Goal: Task Accomplishment & Management: Complete application form

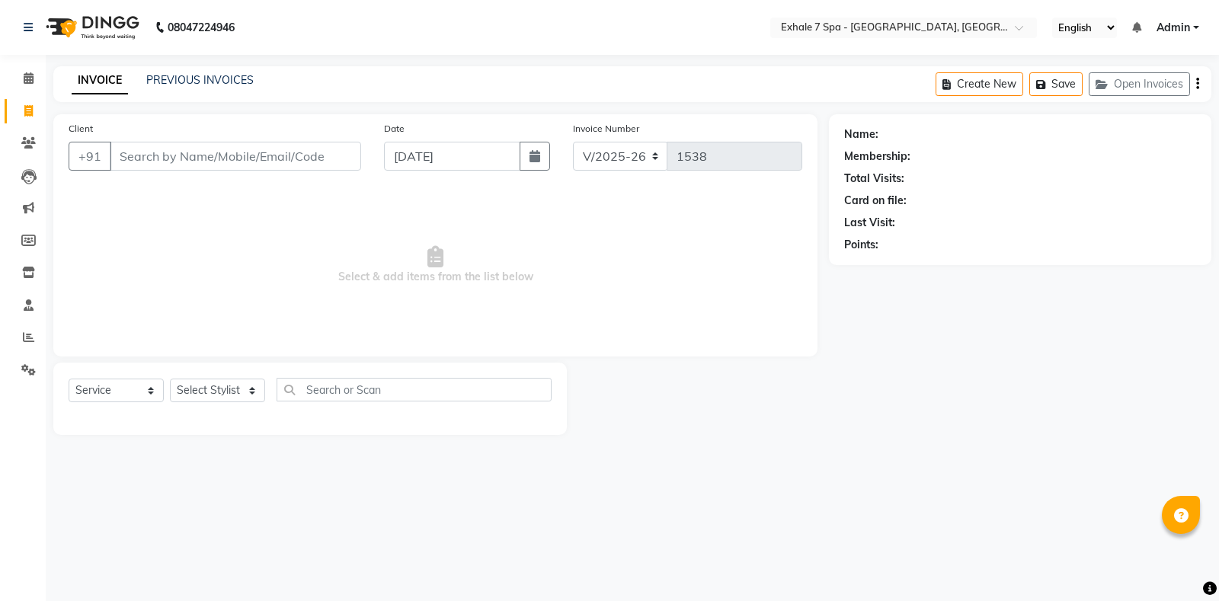
select select "4480"
select select "service"
click at [30, 140] on icon at bounding box center [28, 142] width 14 height 11
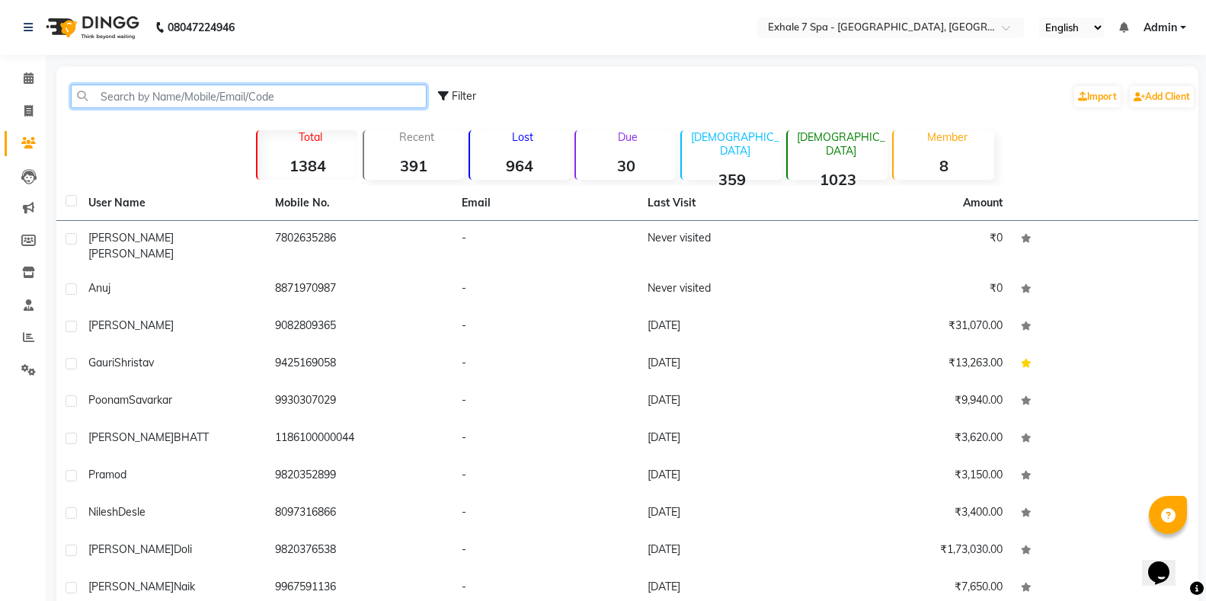
click at [104, 105] on input "text" at bounding box center [249, 97] width 356 height 24
click at [118, 96] on input "text" at bounding box center [249, 97] width 356 height 24
click at [27, 111] on icon at bounding box center [28, 110] width 8 height 11
select select "service"
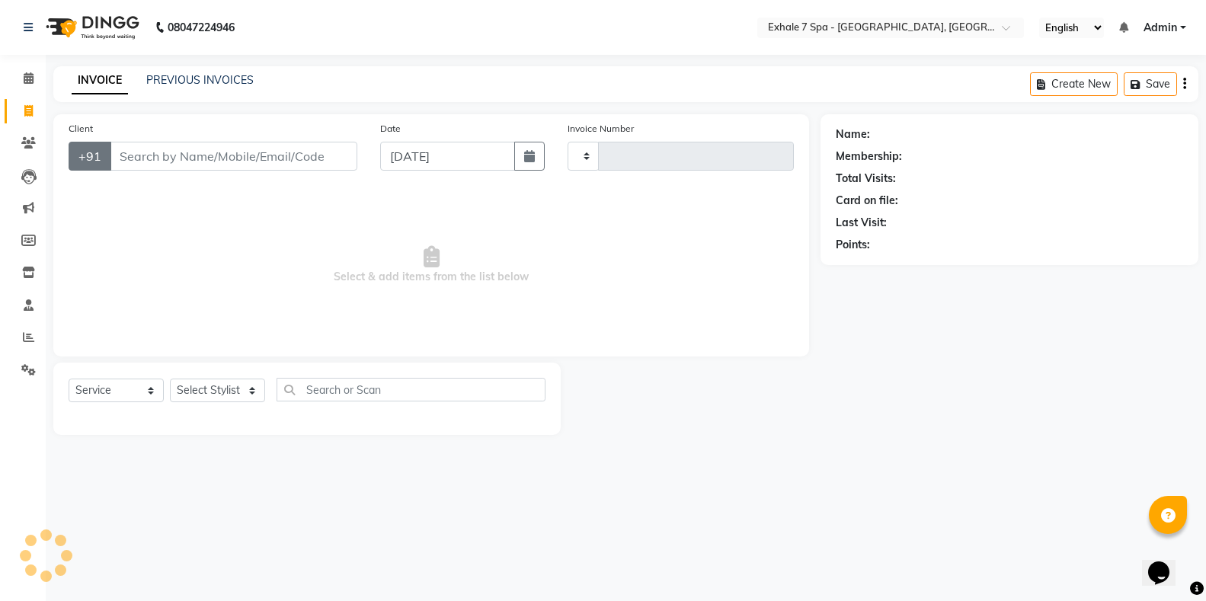
type input "1538"
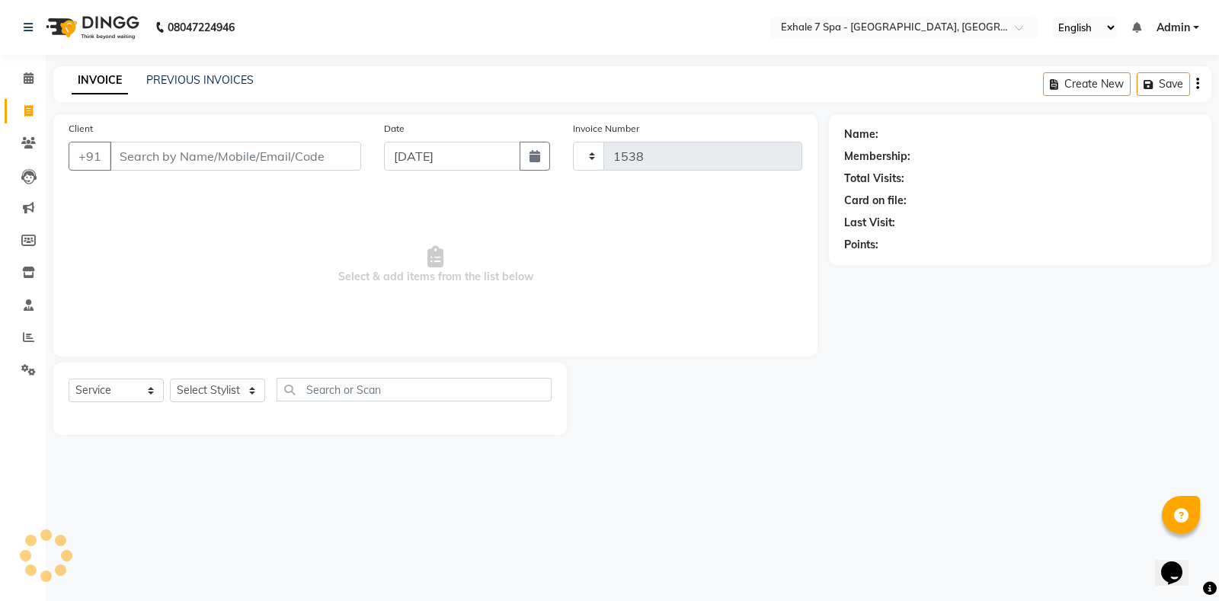
select select "4480"
click at [149, 160] on input "Client" at bounding box center [235, 156] width 251 height 29
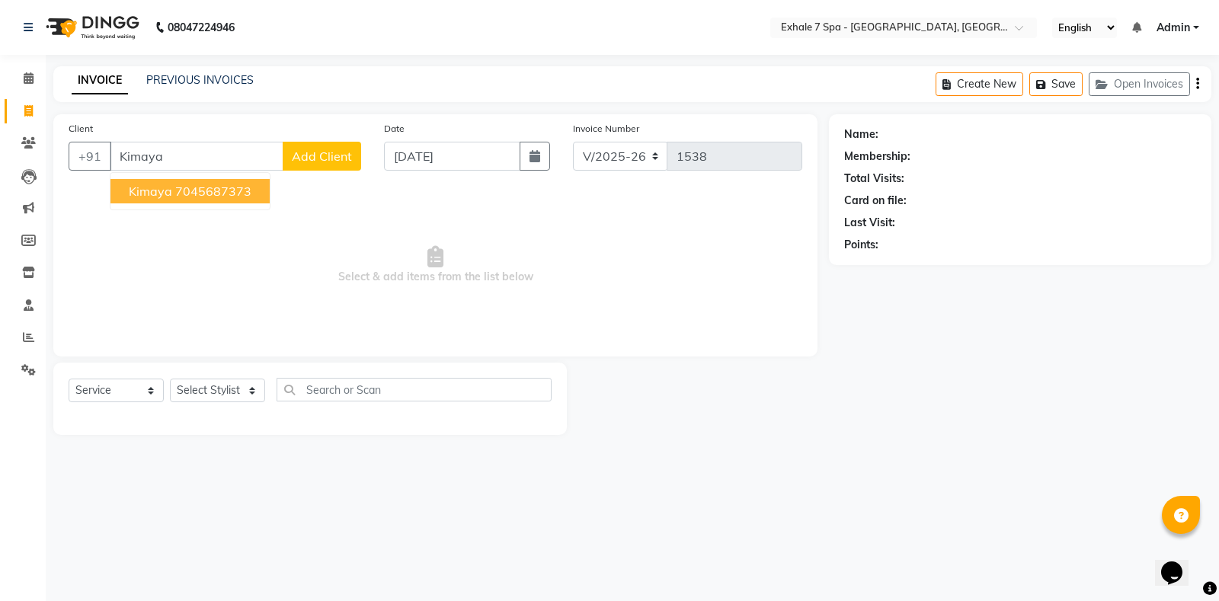
click at [152, 191] on span "Kimaya" at bounding box center [150, 191] width 43 height 15
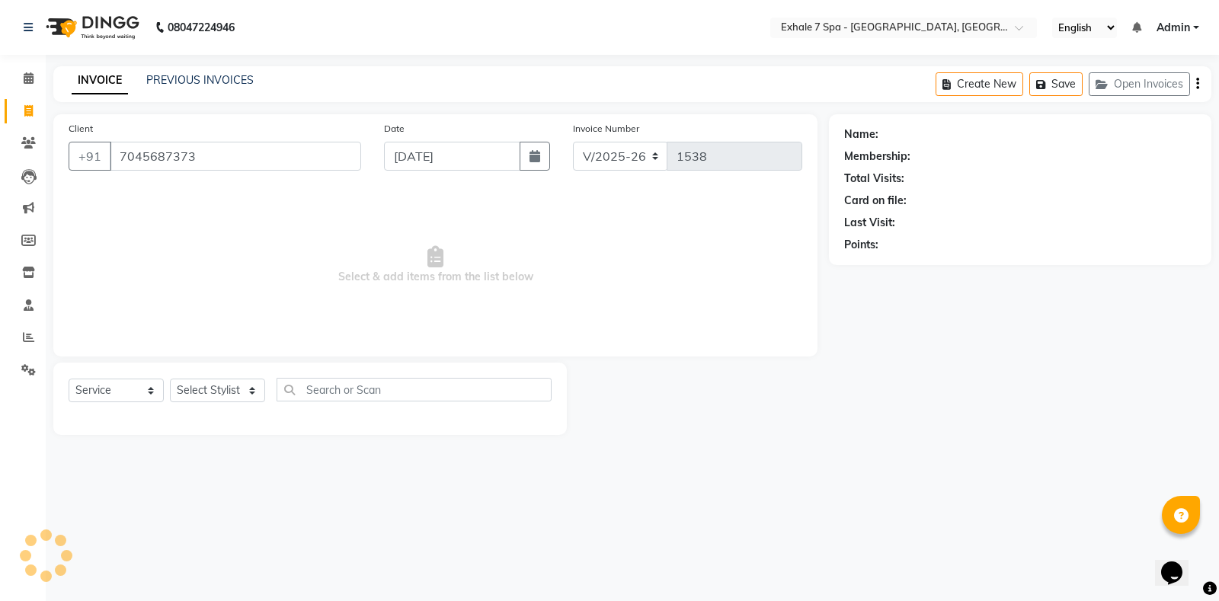
type input "7045687373"
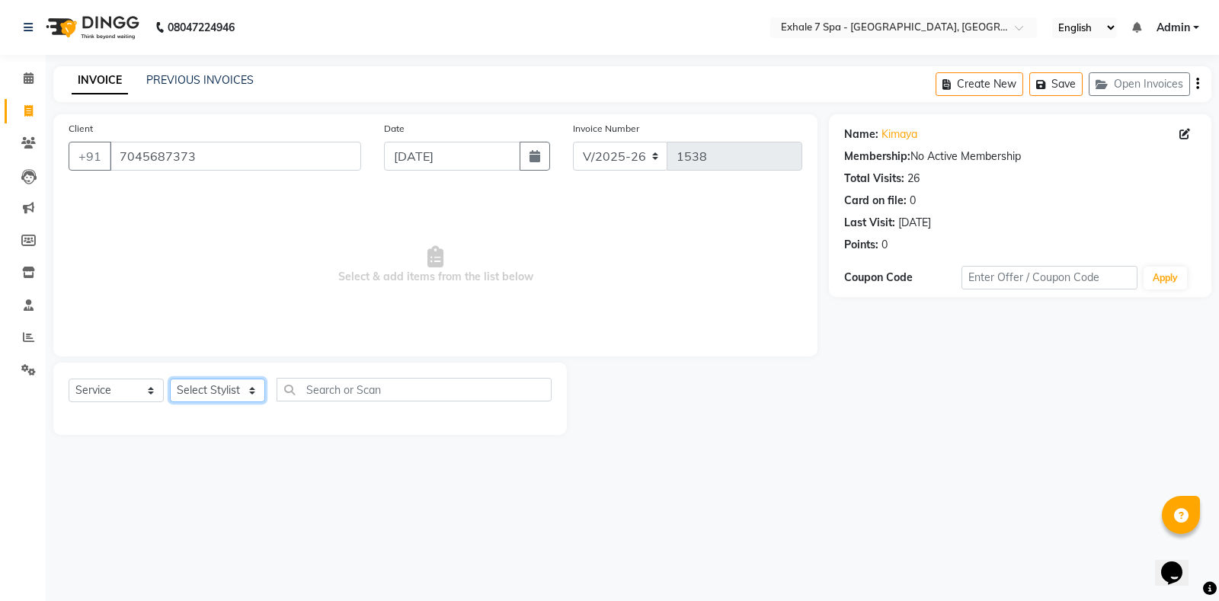
click at [254, 393] on select "Select Stylist [PERSON_NAME] [PERSON_NAME] Faraheem [PERSON_NAME] [PERSON_NAME]…" at bounding box center [217, 391] width 95 height 24
select select "71278"
click at [170, 379] on select "Select Stylist [PERSON_NAME] [PERSON_NAME] Faraheem [PERSON_NAME] [PERSON_NAME]…" at bounding box center [217, 391] width 95 height 24
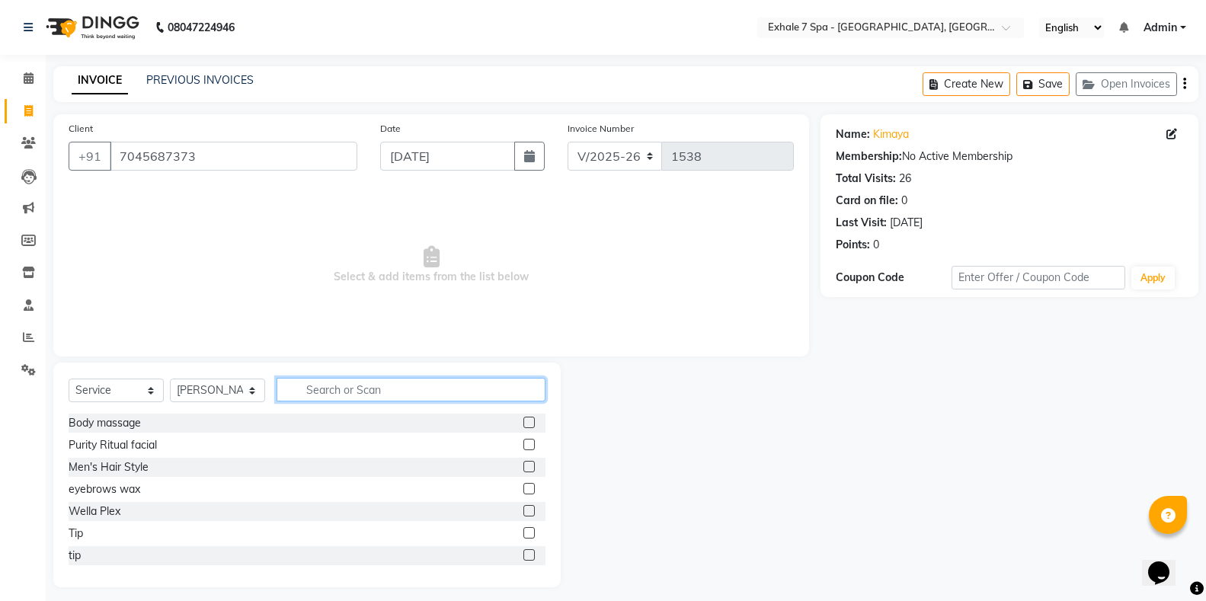
click at [329, 389] on input "text" at bounding box center [411, 390] width 269 height 24
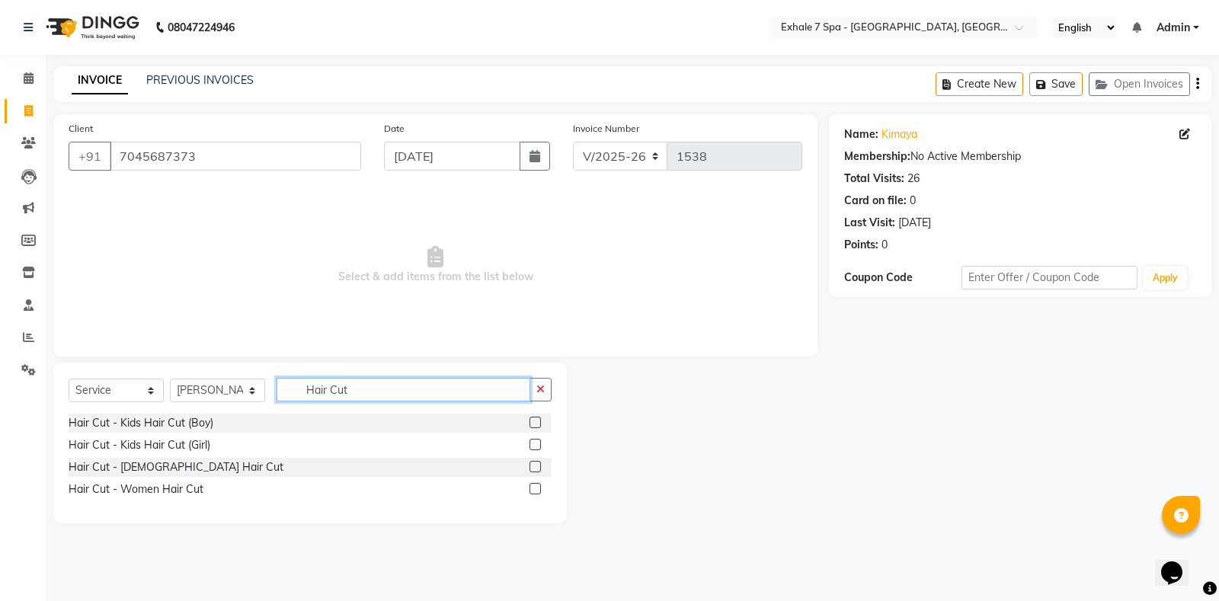
type input "Hair Cut"
click at [533, 467] on label at bounding box center [535, 466] width 11 height 11
click at [533, 467] on input "checkbox" at bounding box center [535, 467] width 10 height 10
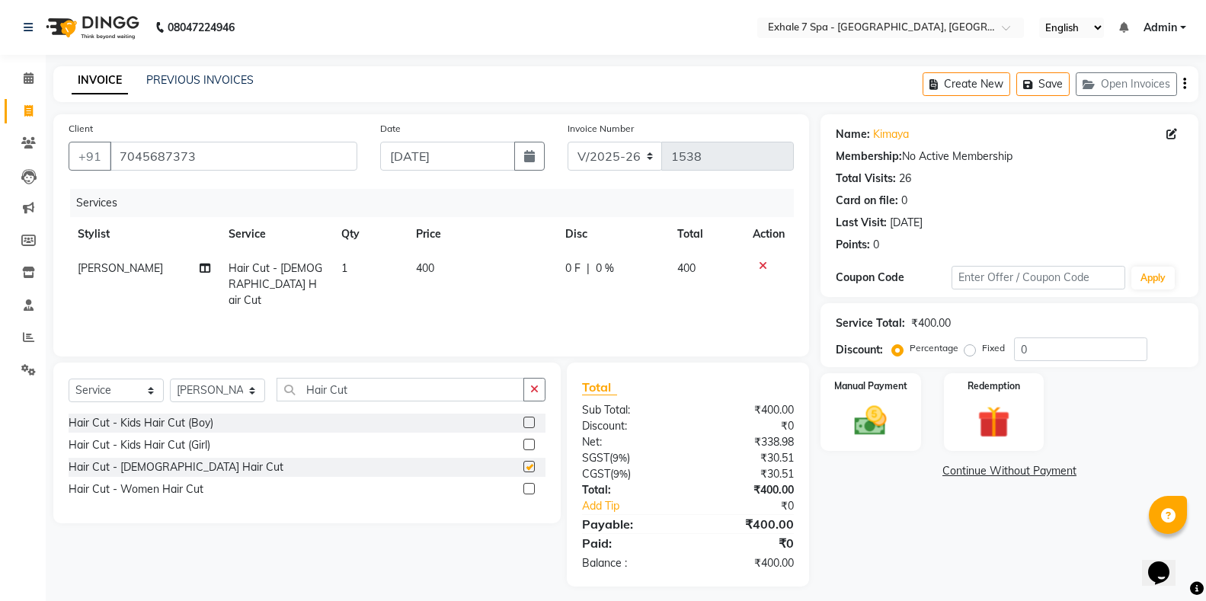
checkbox input "false"
click at [376, 389] on input "Hair Cut" at bounding box center [401, 390] width 248 height 24
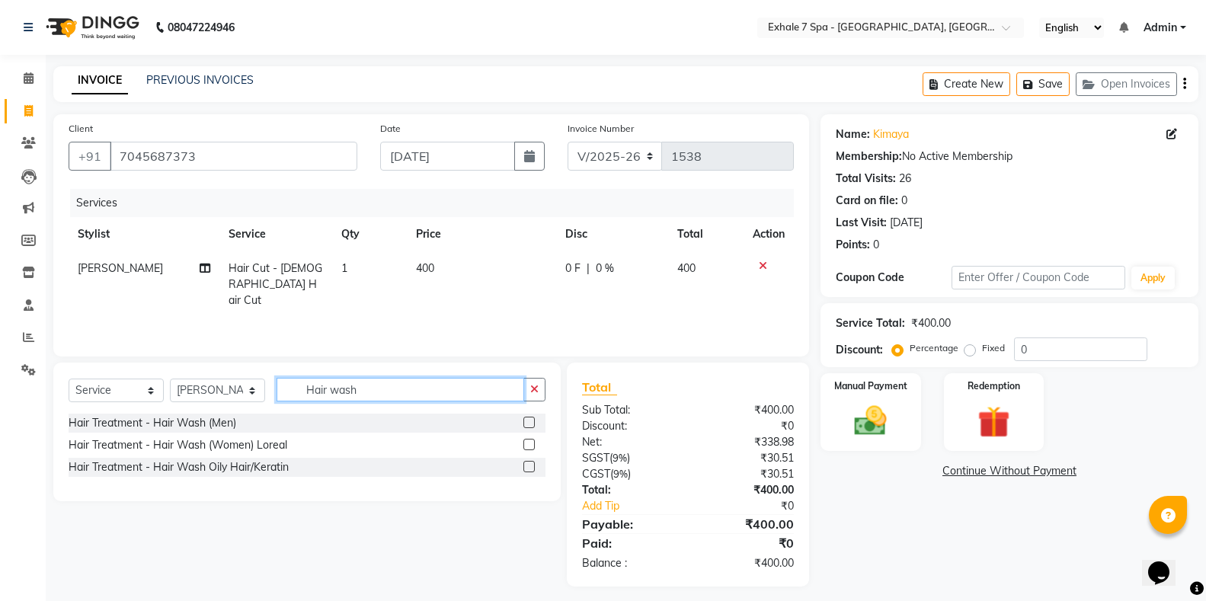
type input "Hair wash"
click at [528, 419] on label at bounding box center [528, 422] width 11 height 11
click at [528, 419] on input "checkbox" at bounding box center [528, 423] width 10 height 10
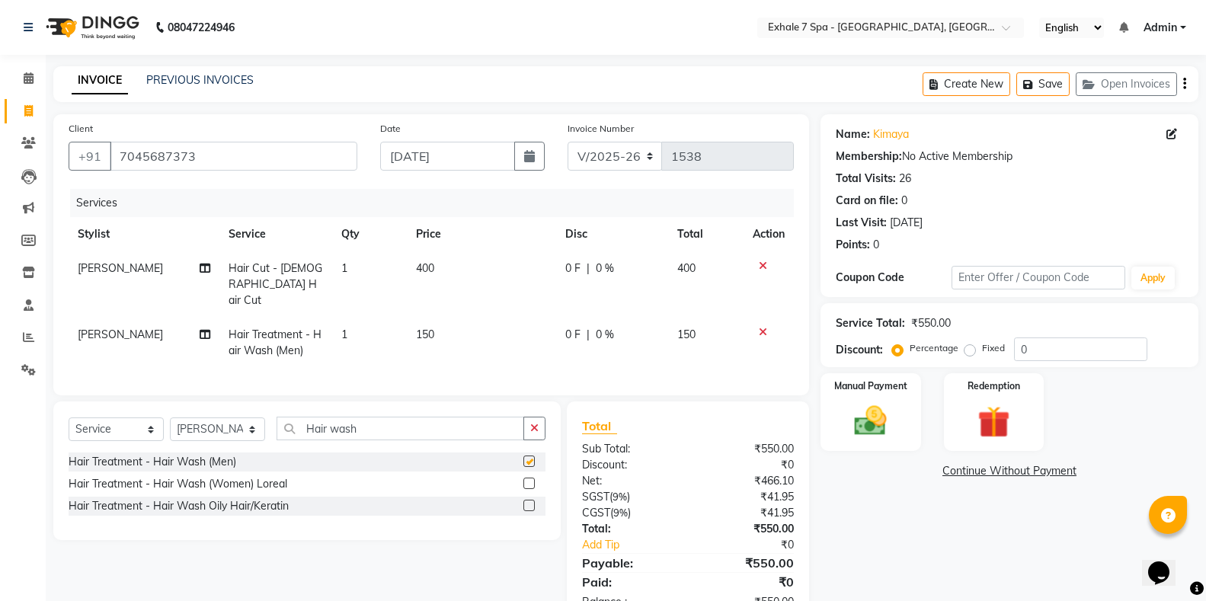
checkbox input "false"
click at [1051, 82] on button "Save" at bounding box center [1042, 84] width 53 height 24
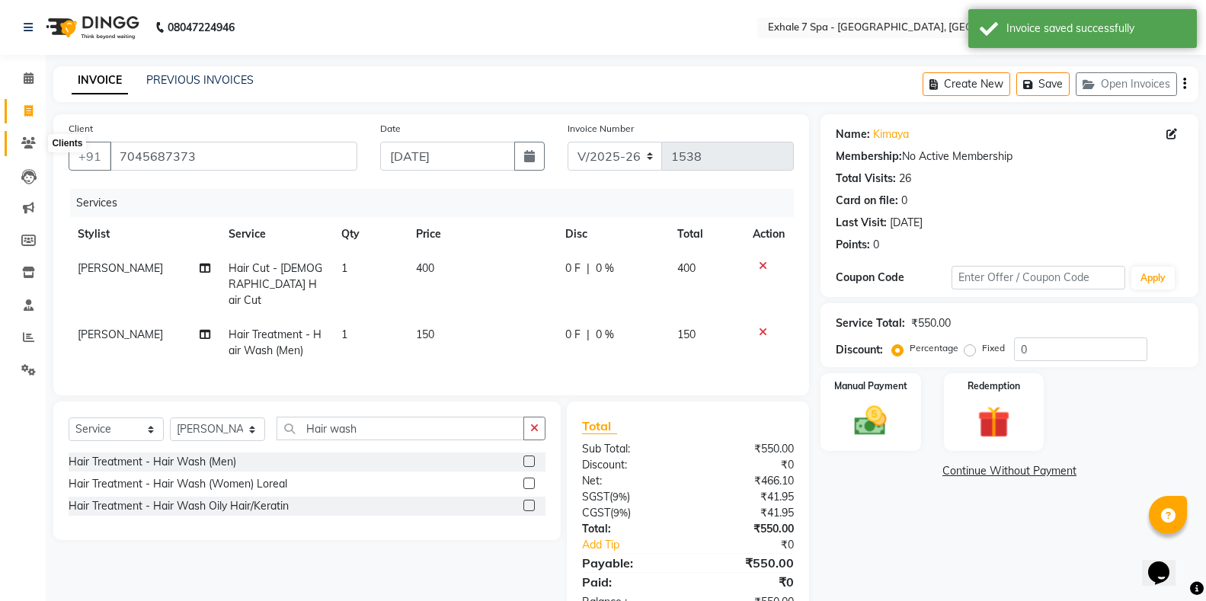
click at [27, 143] on icon at bounding box center [28, 142] width 14 height 11
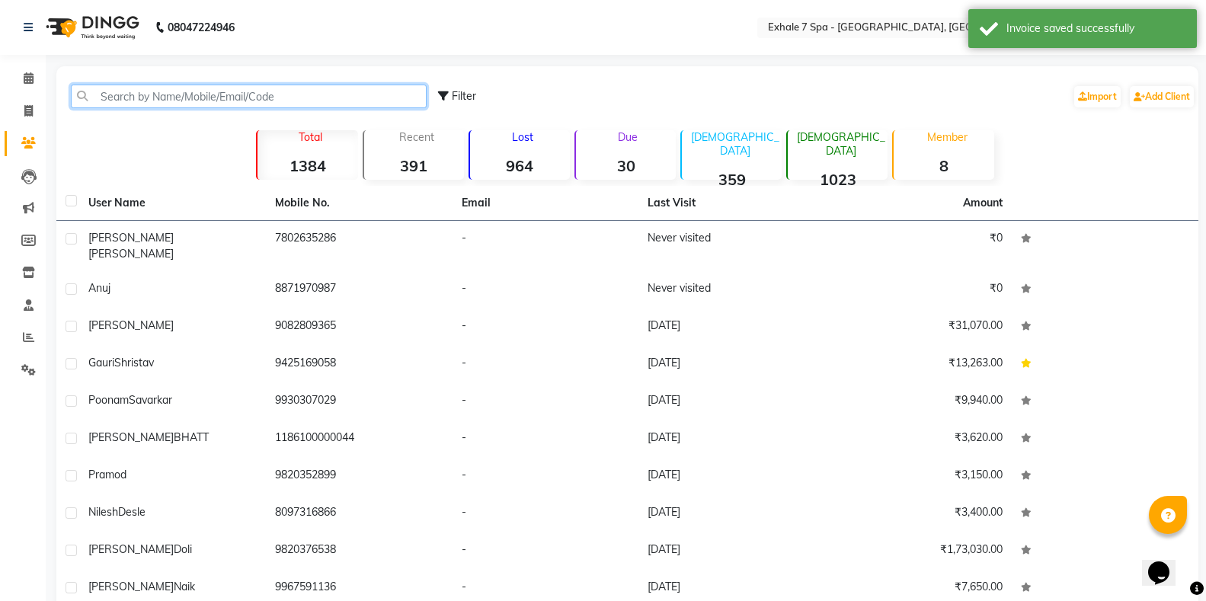
click at [132, 101] on input "text" at bounding box center [249, 97] width 356 height 24
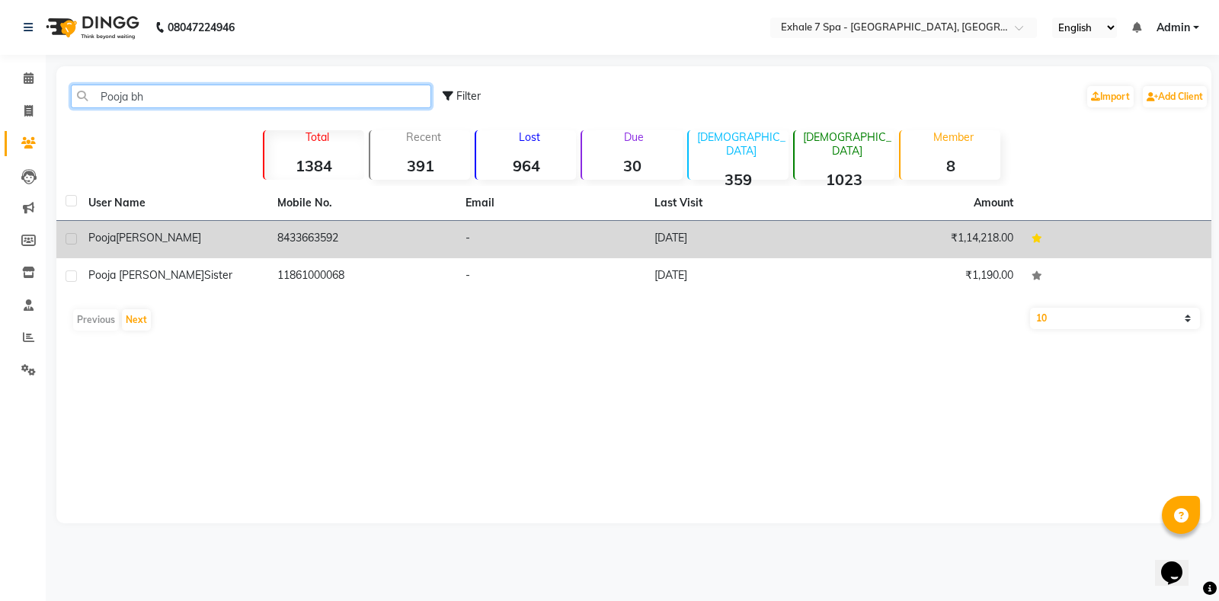
type input "Pooja bh"
click at [92, 242] on span "Pooja" at bounding box center [101, 238] width 27 height 14
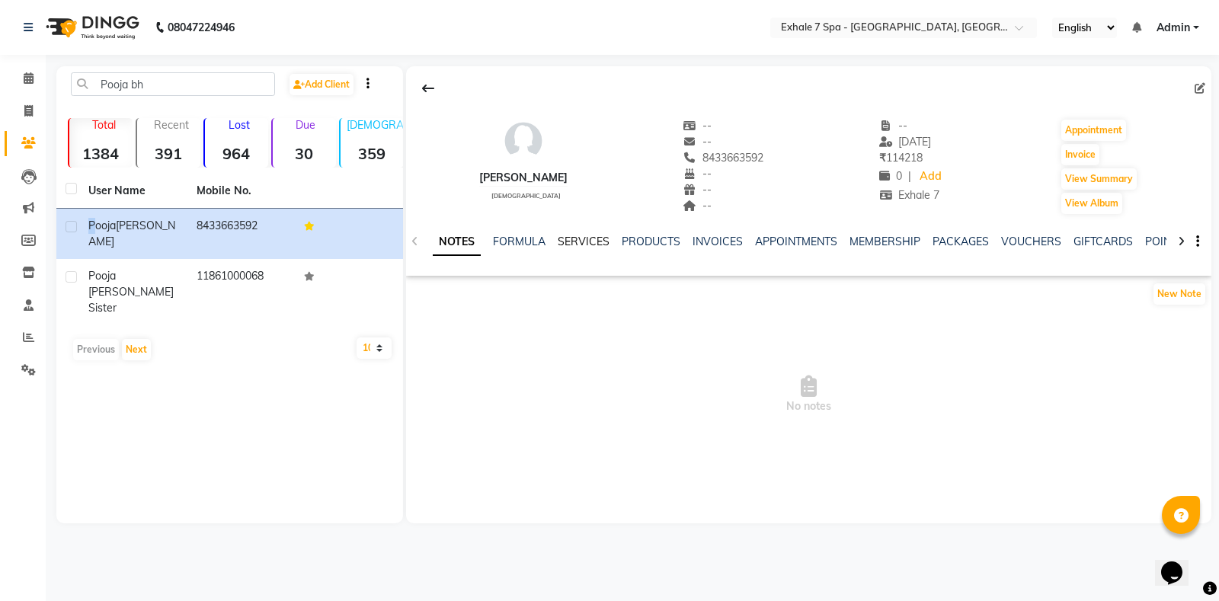
click at [584, 238] on link "SERVICES" at bounding box center [584, 242] width 52 height 14
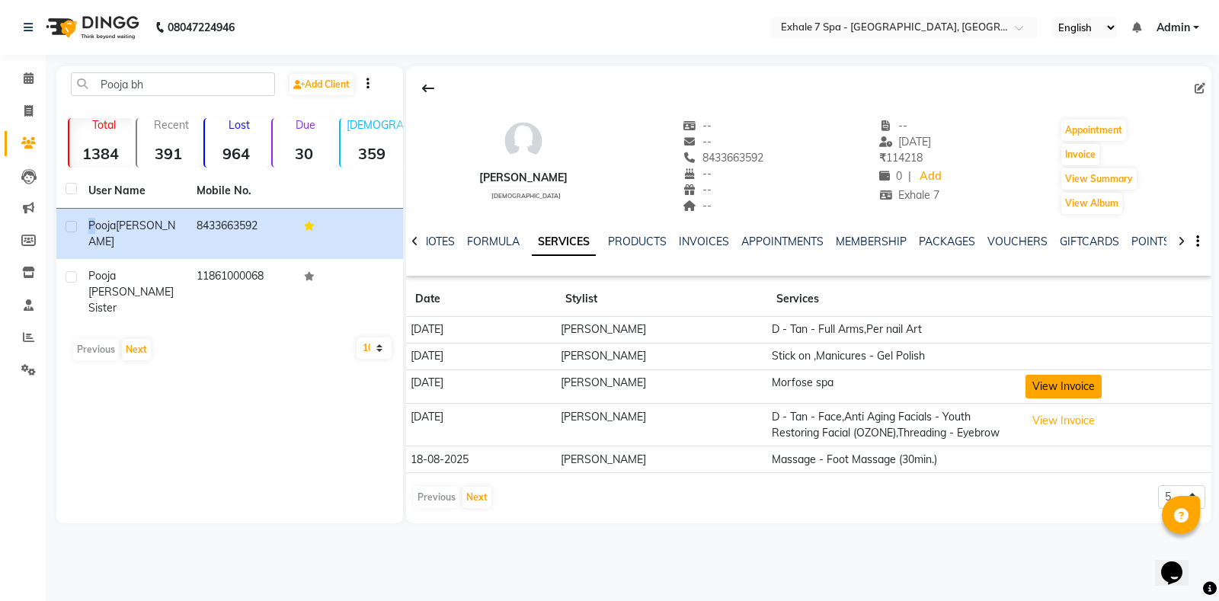
click at [1045, 382] on button "View Invoice" at bounding box center [1064, 387] width 76 height 24
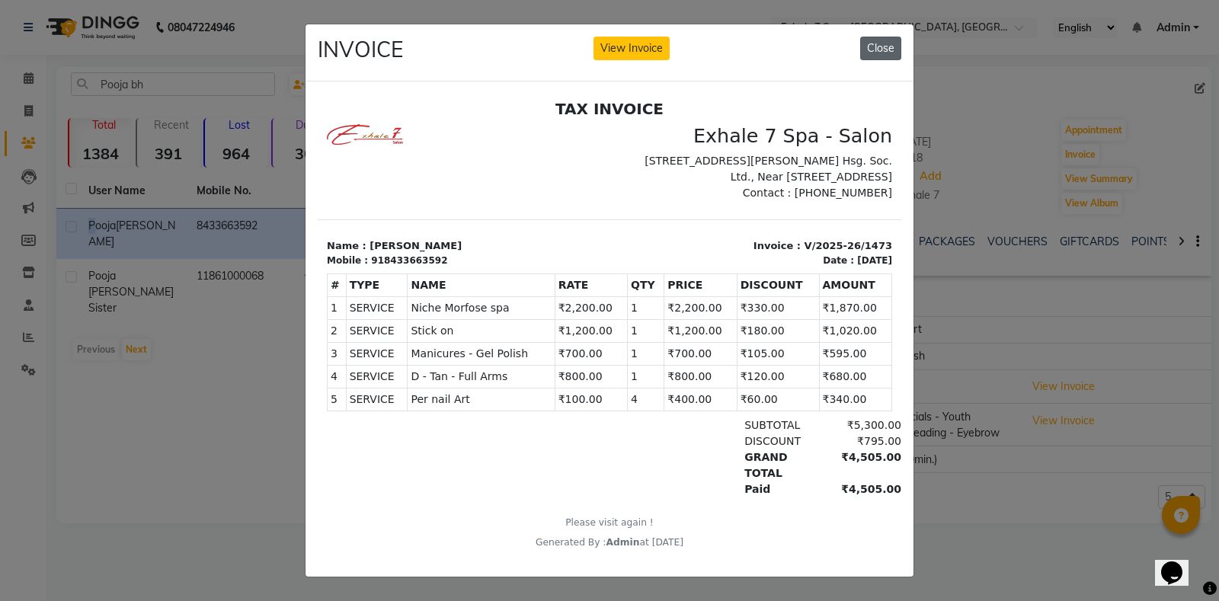
click at [878, 41] on button "Close" at bounding box center [880, 49] width 41 height 24
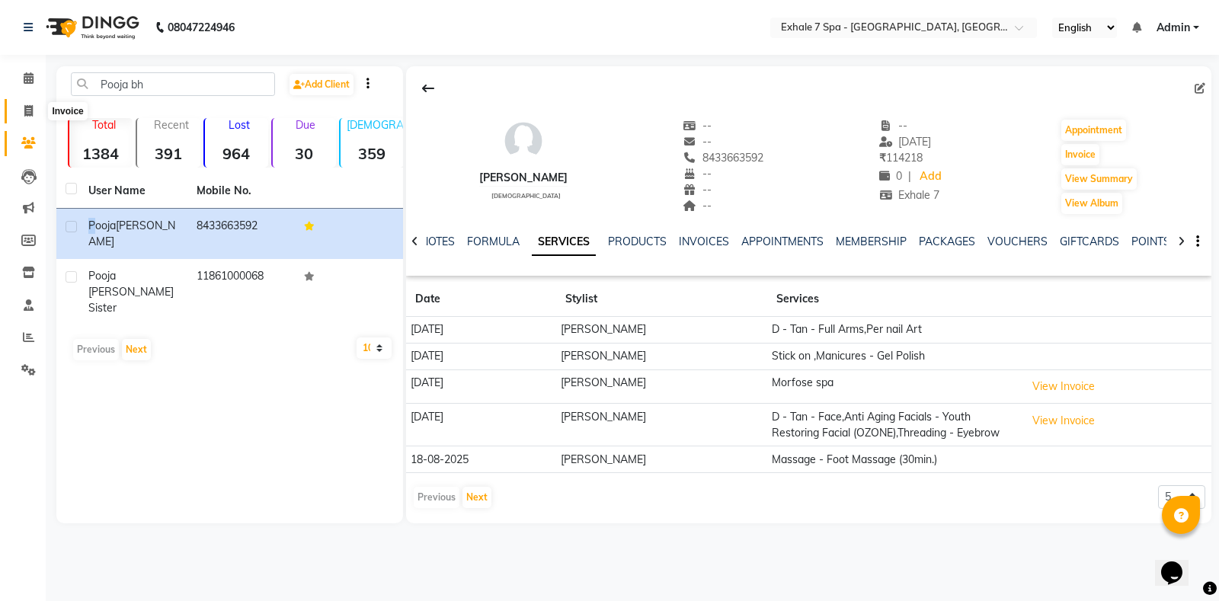
click at [25, 108] on icon at bounding box center [28, 110] width 8 height 11
select select "service"
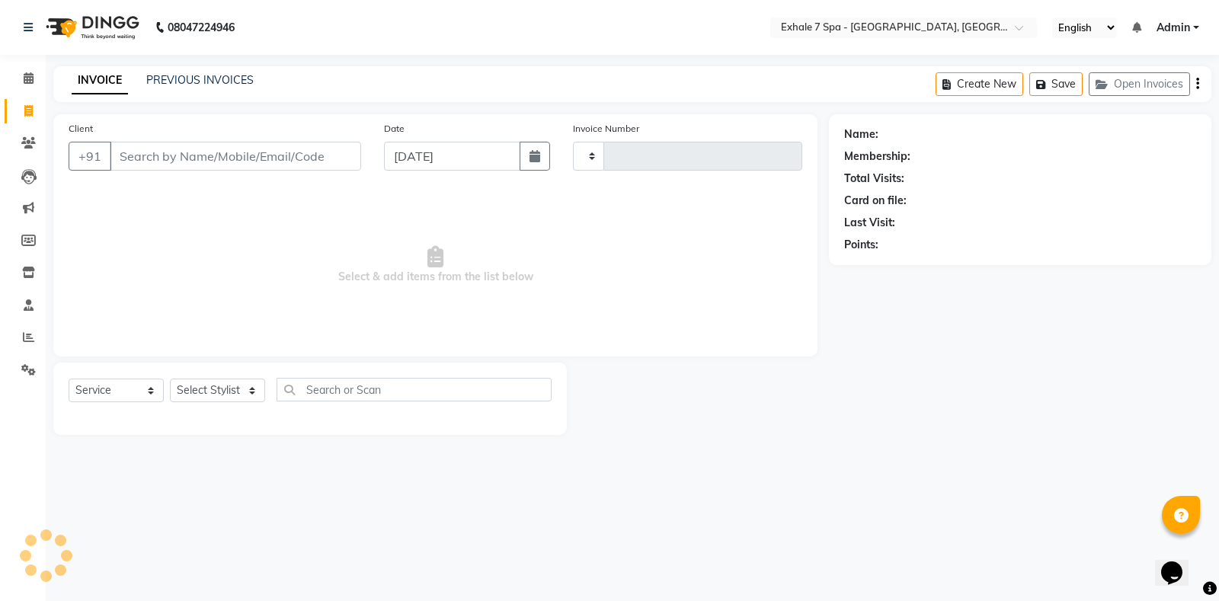
click at [154, 152] on input "Client" at bounding box center [235, 156] width 251 height 29
type input "1538"
select select "4480"
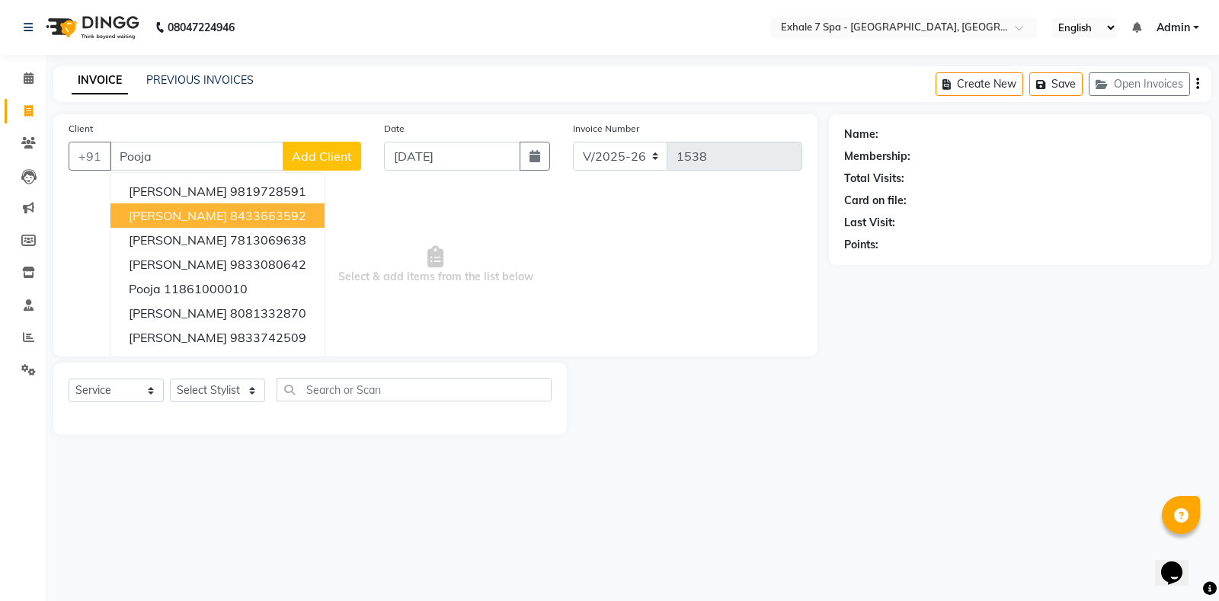
click at [161, 210] on span "[PERSON_NAME]" at bounding box center [178, 215] width 98 height 15
type input "8433663592"
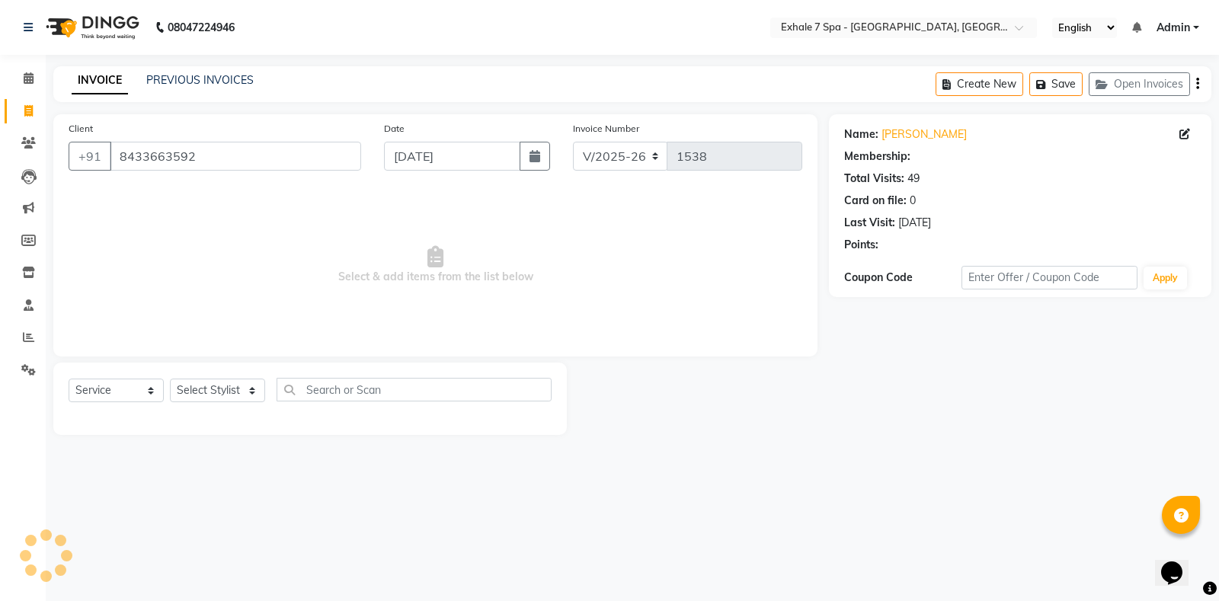
select select "1: Object"
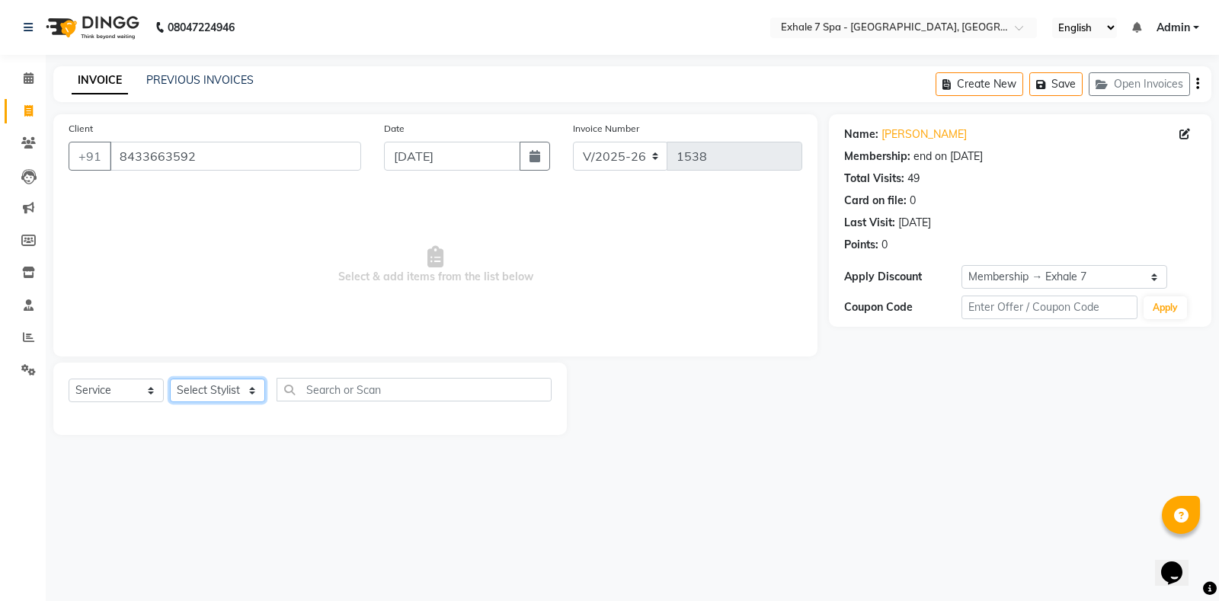
click at [254, 388] on select "Select Stylist [PERSON_NAME] [PERSON_NAME] Faraheem [PERSON_NAME] [PERSON_NAME]…" at bounding box center [217, 391] width 95 height 24
click at [170, 379] on select "Select Stylist [PERSON_NAME] [PERSON_NAME] Faraheem [PERSON_NAME] [PERSON_NAME]…" at bounding box center [217, 391] width 95 height 24
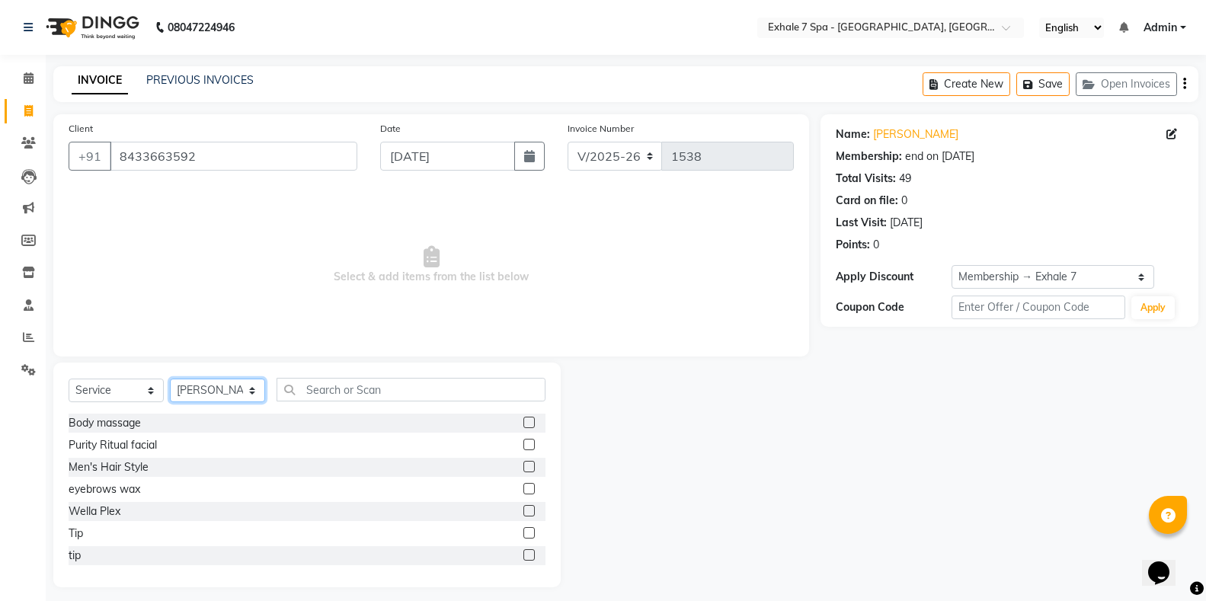
click at [250, 391] on select "Select Stylist [PERSON_NAME] [PERSON_NAME] Faraheem [PERSON_NAME] [PERSON_NAME]…" at bounding box center [217, 391] width 95 height 24
select select "64938"
click at [170, 379] on select "Select Stylist [PERSON_NAME] [PERSON_NAME] Faraheem [PERSON_NAME] [PERSON_NAME]…" at bounding box center [217, 391] width 95 height 24
click at [318, 390] on input "text" at bounding box center [411, 390] width 269 height 24
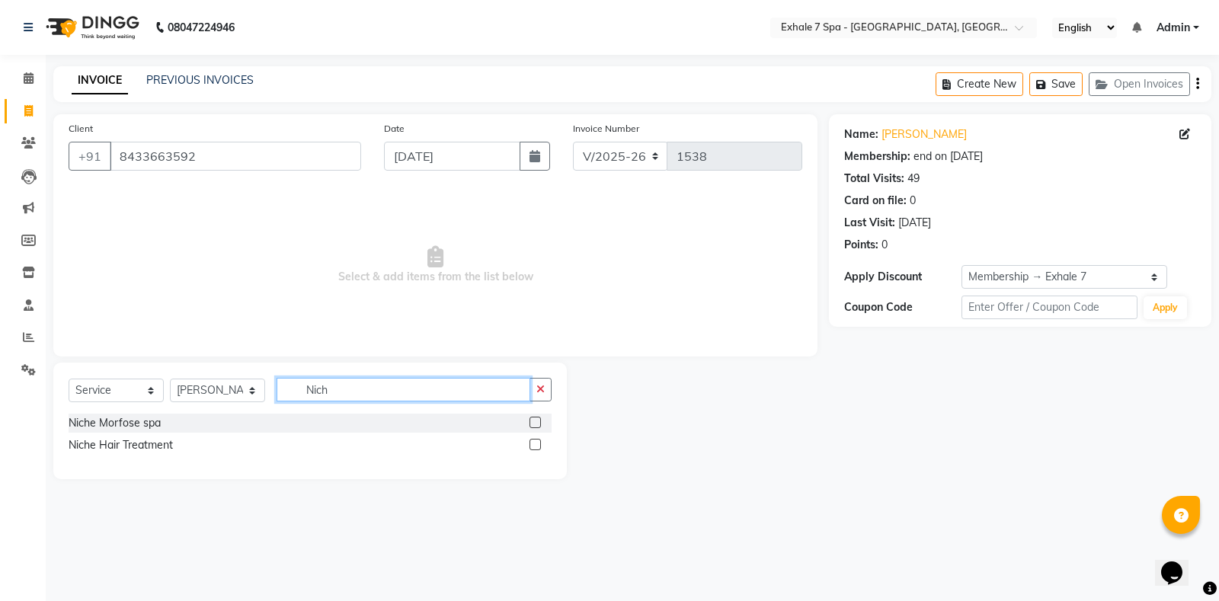
type input "Nich"
click at [533, 420] on label at bounding box center [535, 422] width 11 height 11
click at [533, 420] on input "checkbox" at bounding box center [535, 423] width 10 height 10
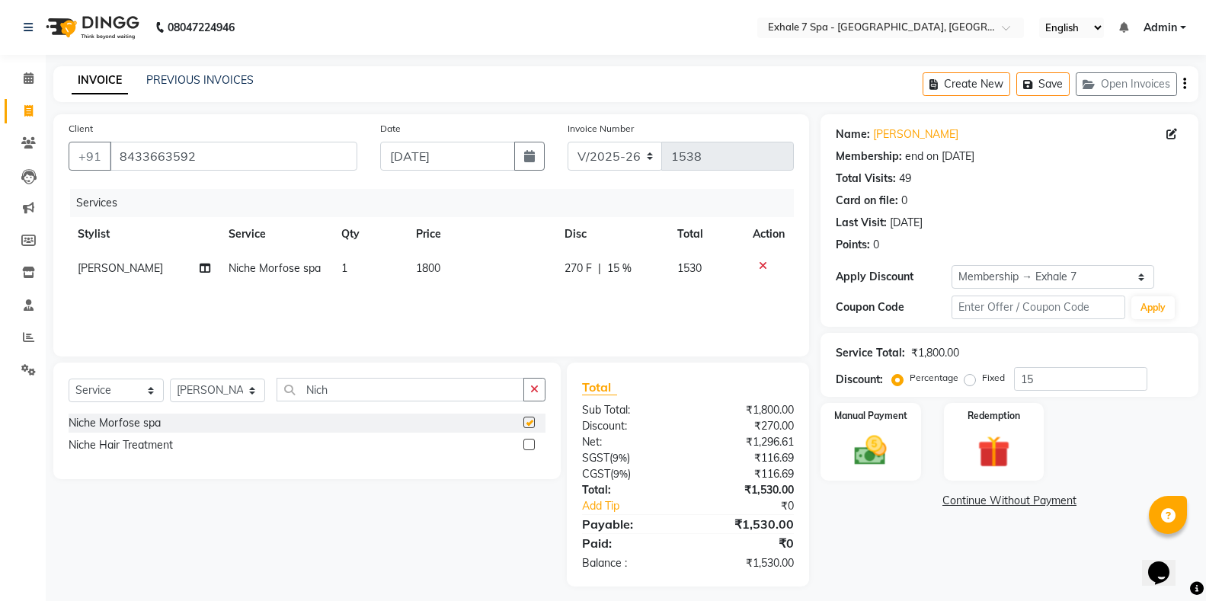
checkbox input "false"
click at [427, 266] on span "1800" at bounding box center [428, 268] width 24 height 14
select select "64938"
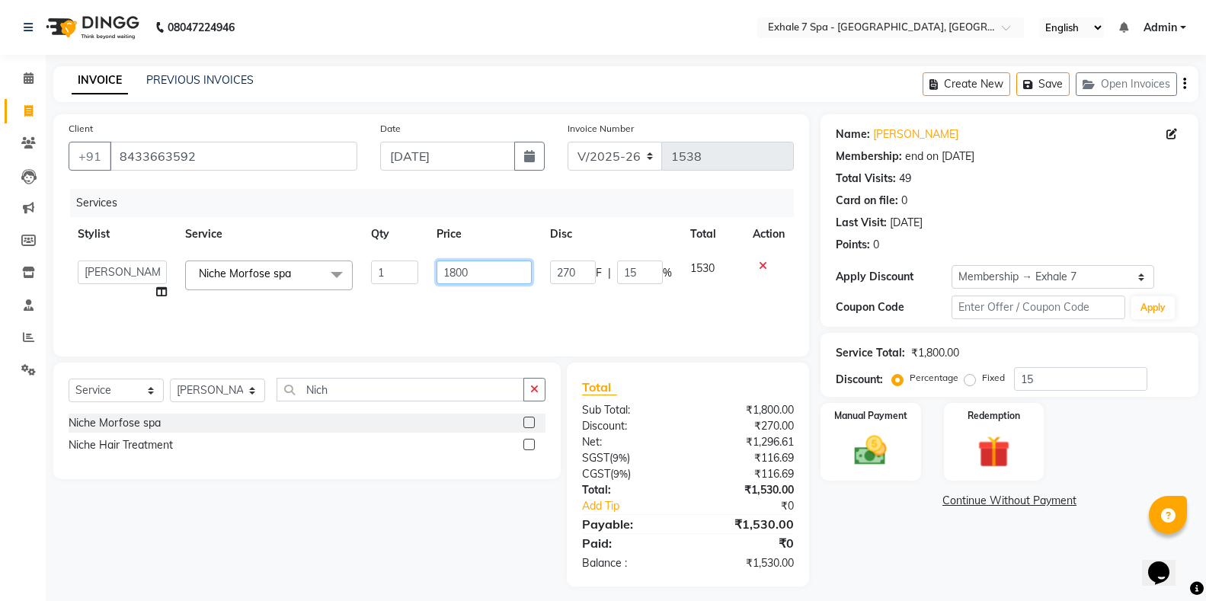
click at [456, 273] on input "1800" at bounding box center [484, 273] width 95 height 24
type input "2200"
click at [448, 301] on div "Services Stylist Service Qty Price Disc Total Action [PERSON_NAME] [PERSON_NAME…" at bounding box center [431, 265] width 725 height 152
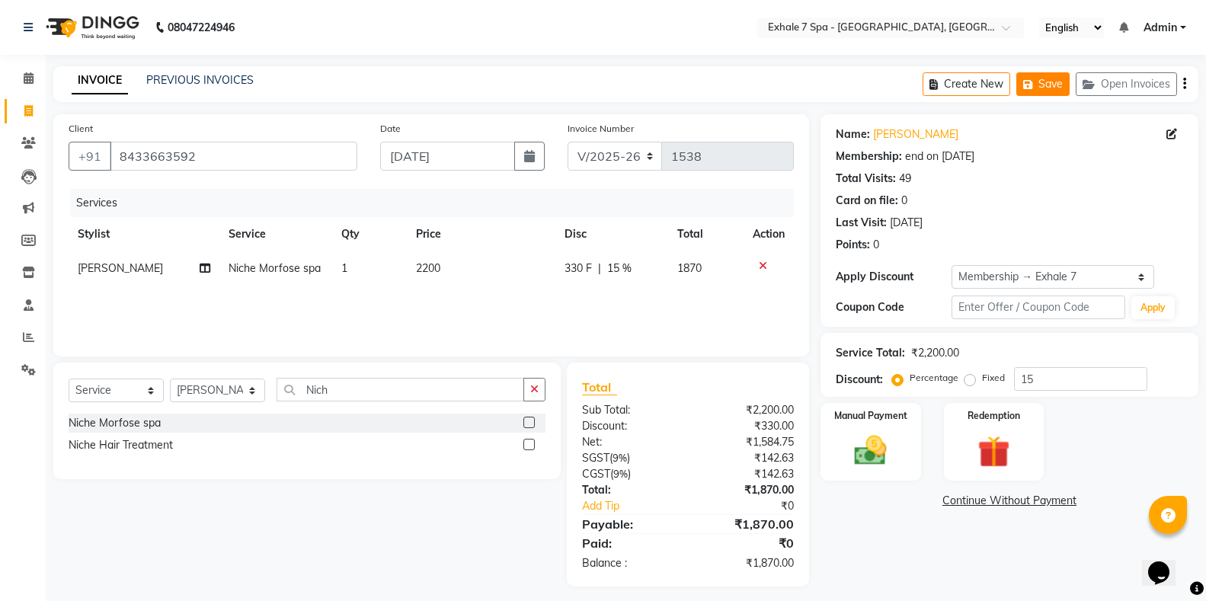
click at [1051, 87] on button "Save" at bounding box center [1042, 84] width 53 height 24
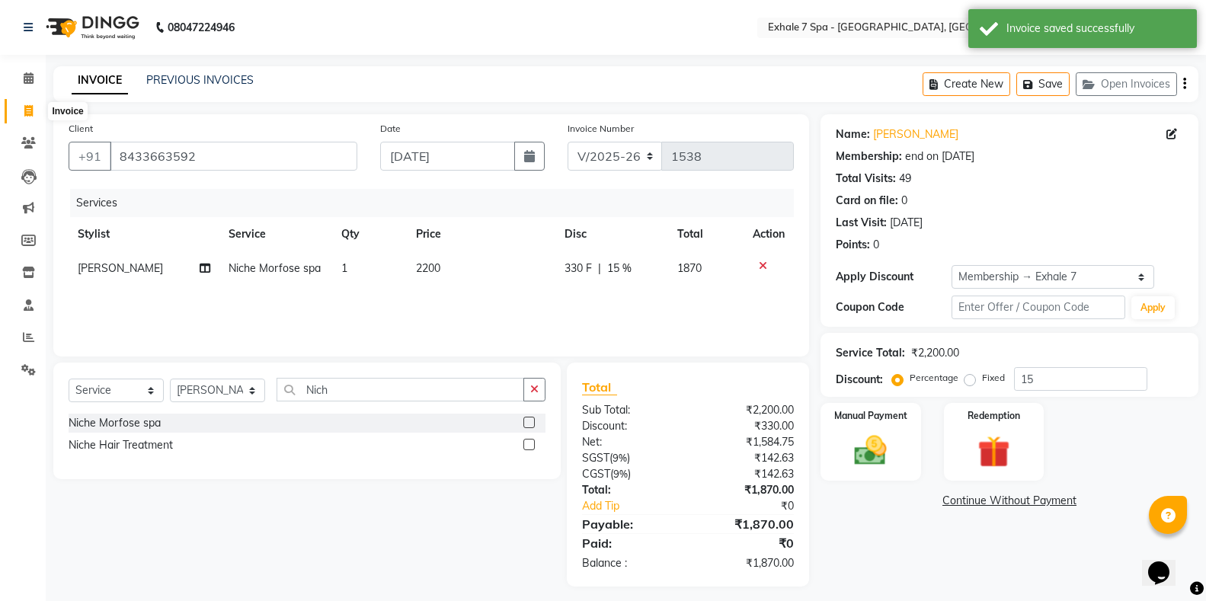
click at [27, 110] on icon at bounding box center [28, 110] width 8 height 11
select select "service"
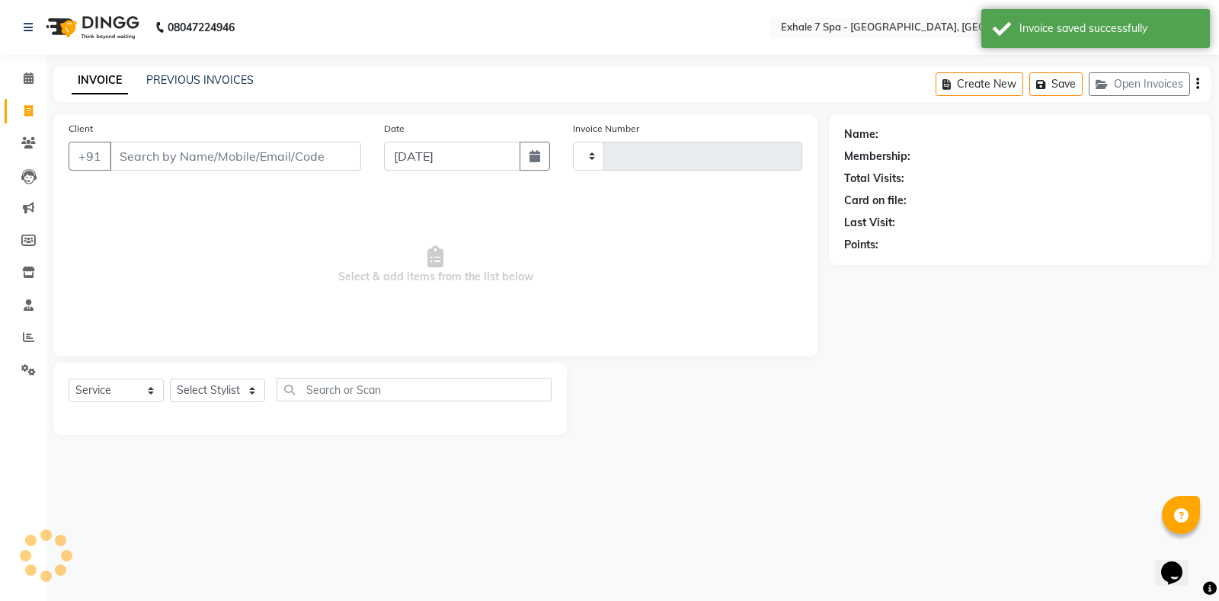
type input "1538"
select select "4480"
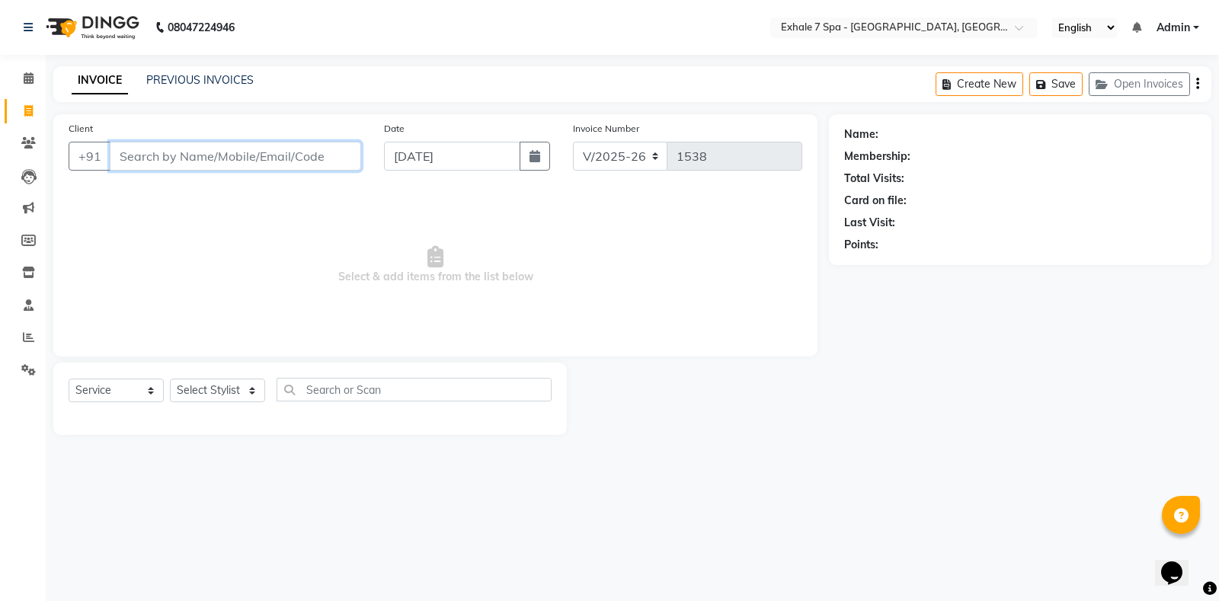
click at [133, 158] on input "Client" at bounding box center [235, 156] width 251 height 29
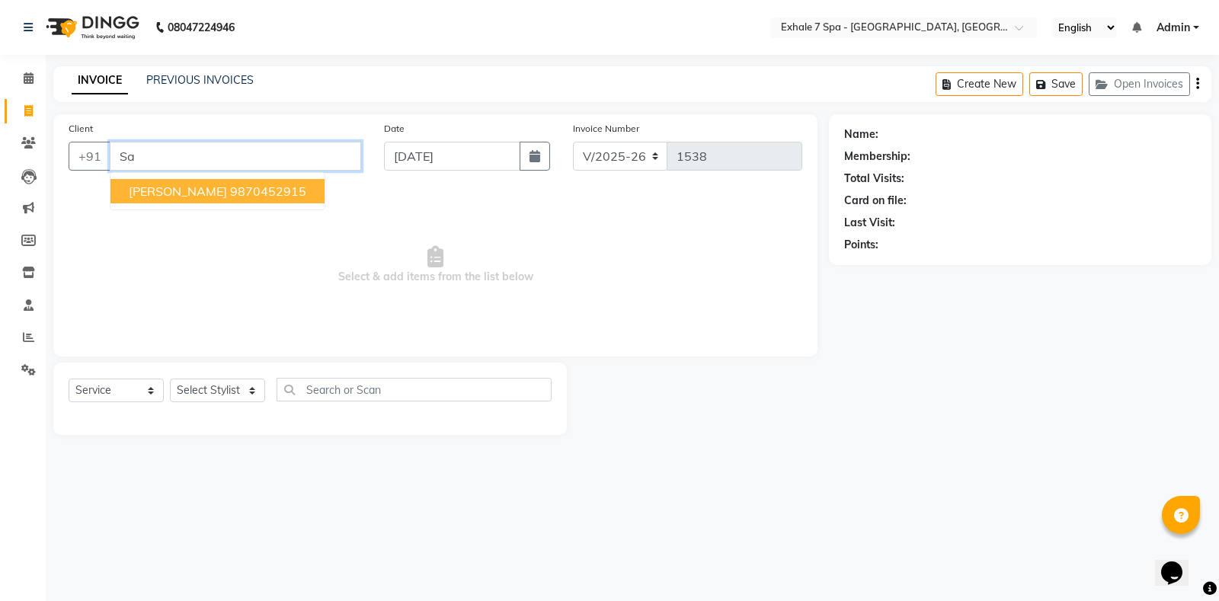
type input "S"
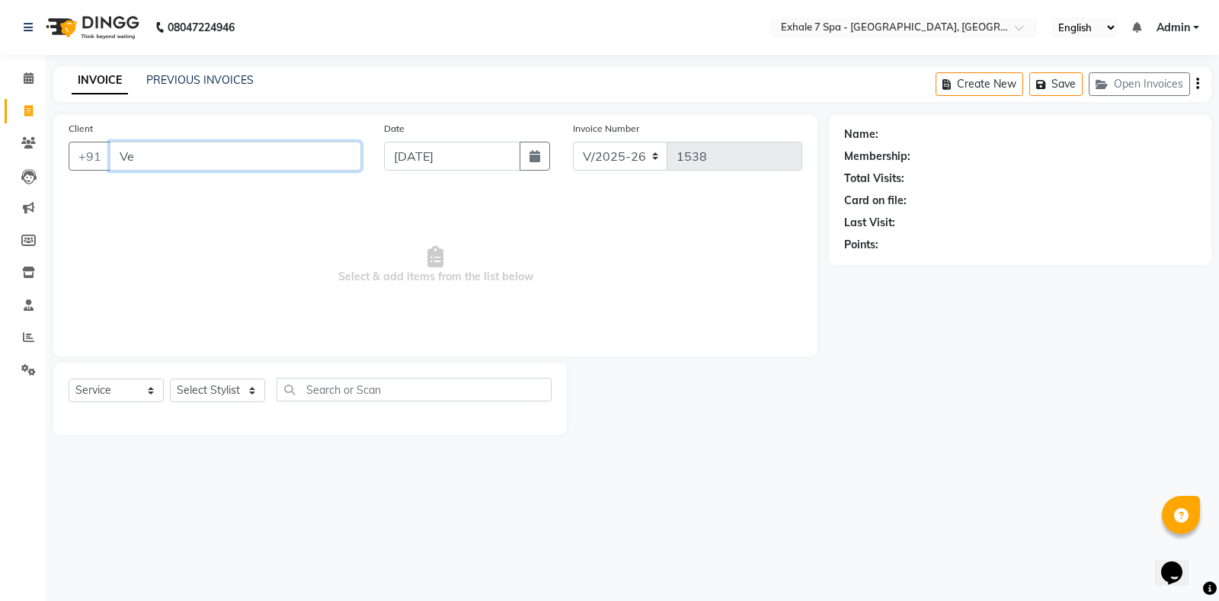
type input "V"
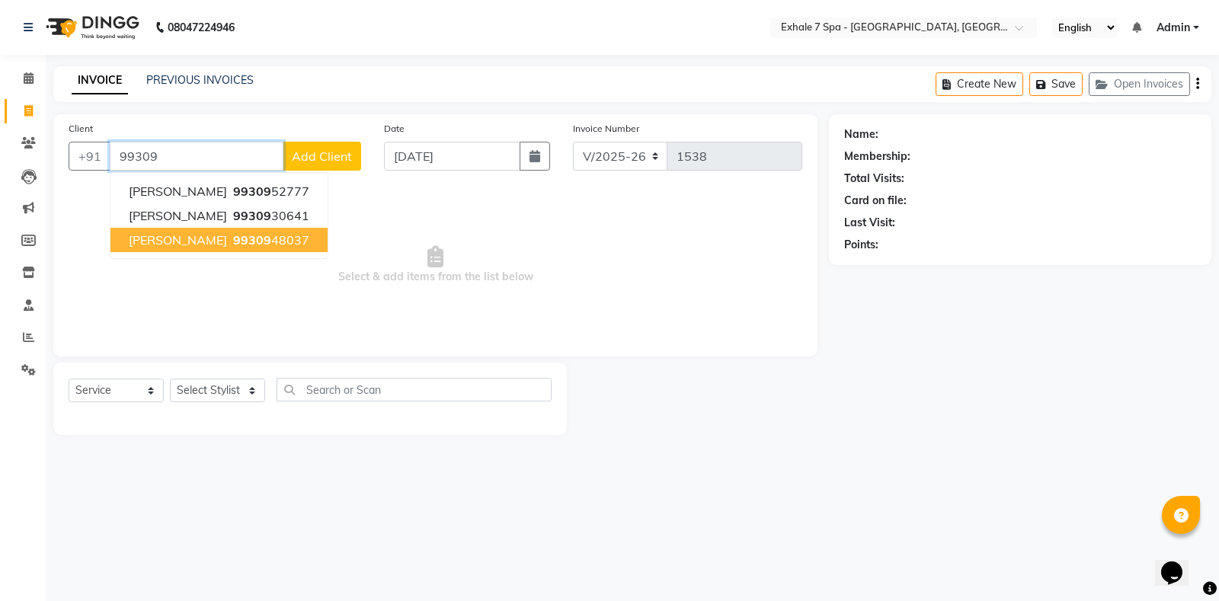
click at [233, 238] on span "99309" at bounding box center [252, 239] width 38 height 15
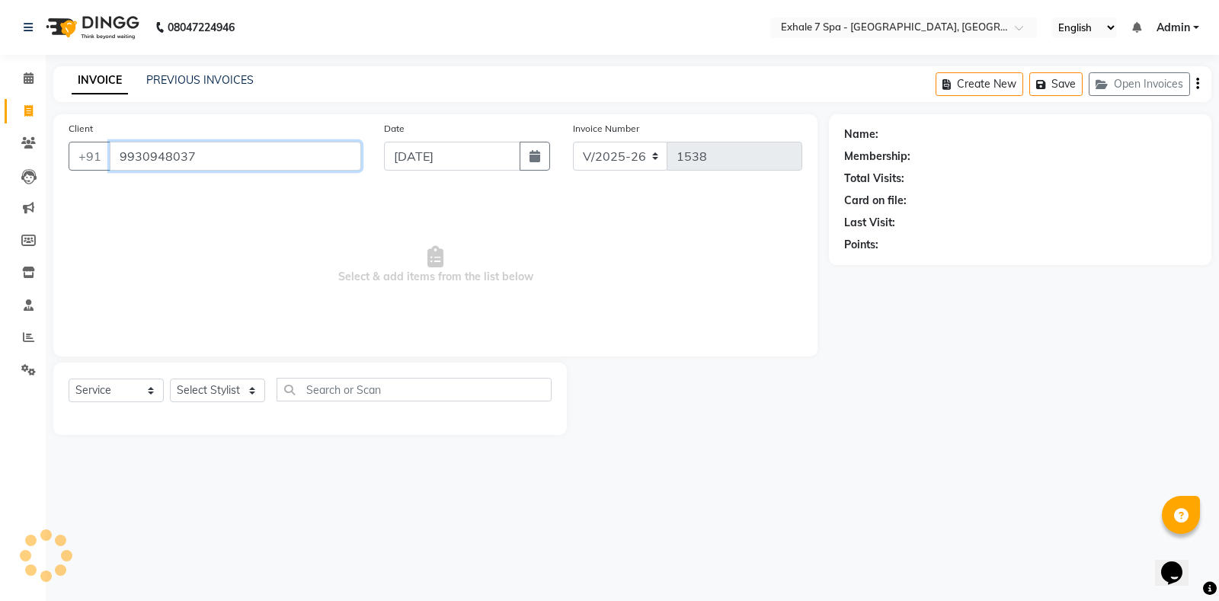
type input "9930948037"
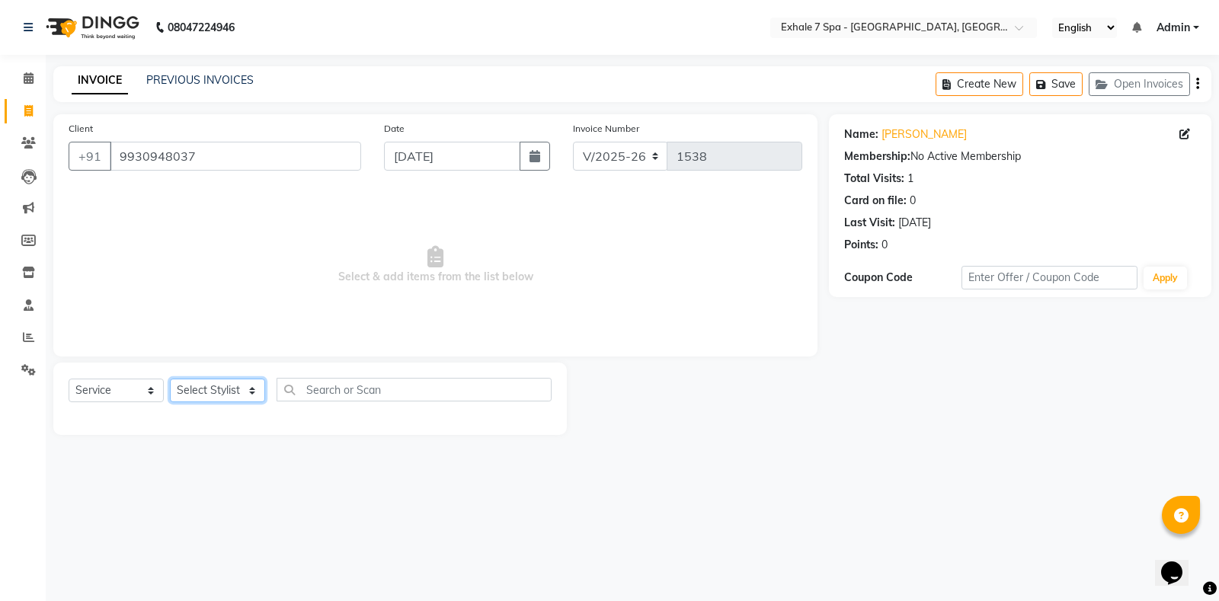
click at [247, 393] on select "Select Stylist [PERSON_NAME] [PERSON_NAME] Faraheem [PERSON_NAME] [PERSON_NAME]…" at bounding box center [217, 391] width 95 height 24
select select "28490"
click at [170, 379] on select "Select Stylist [PERSON_NAME] [PERSON_NAME] Faraheem [PERSON_NAME] [PERSON_NAME]…" at bounding box center [217, 391] width 95 height 24
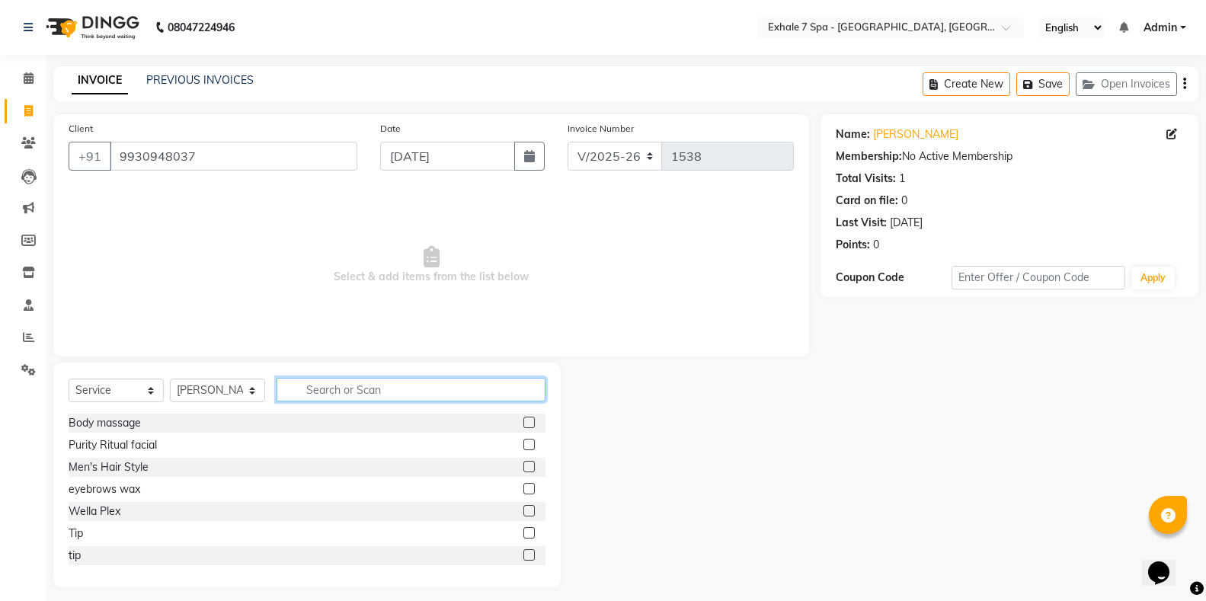
click at [341, 395] on input "text" at bounding box center [411, 390] width 269 height 24
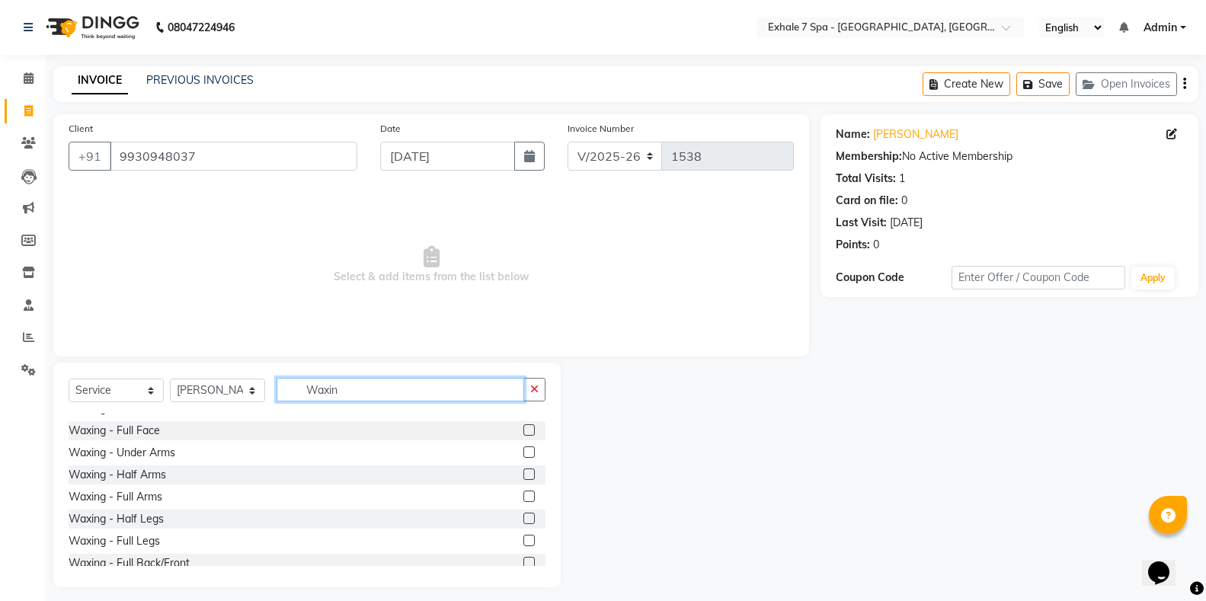
scroll to position [305, 0]
type input "Waxin"
click at [523, 449] on label at bounding box center [528, 448] width 11 height 11
click at [523, 449] on input "checkbox" at bounding box center [528, 450] width 10 height 10
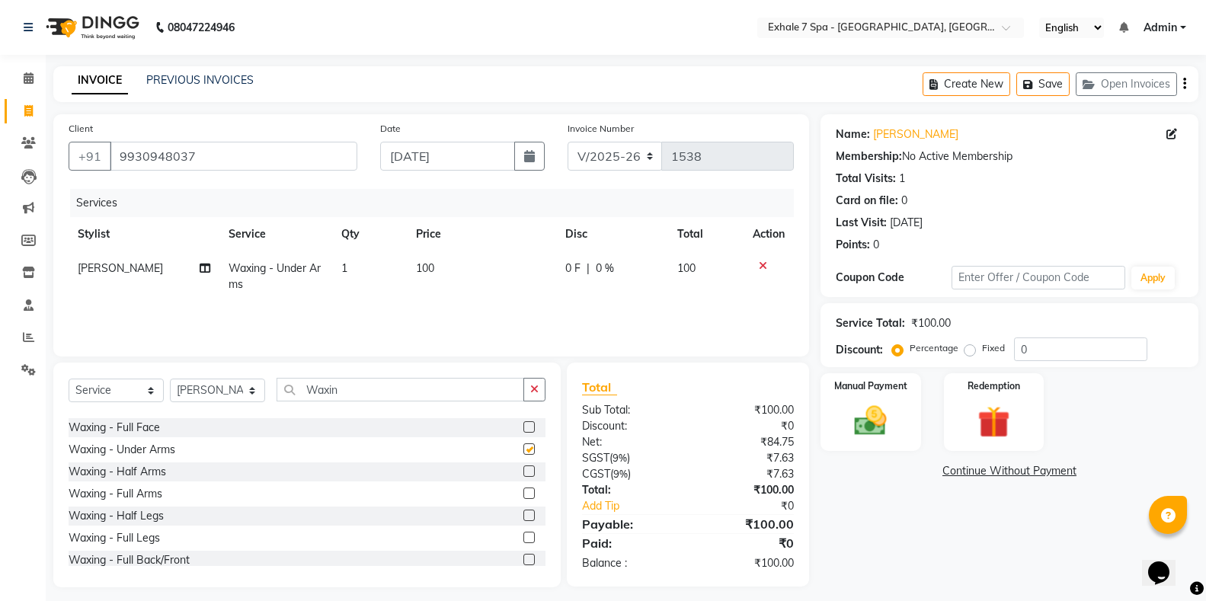
checkbox input "false"
click at [523, 515] on label at bounding box center [528, 515] width 11 height 11
click at [523, 515] on input "checkbox" at bounding box center [528, 516] width 10 height 10
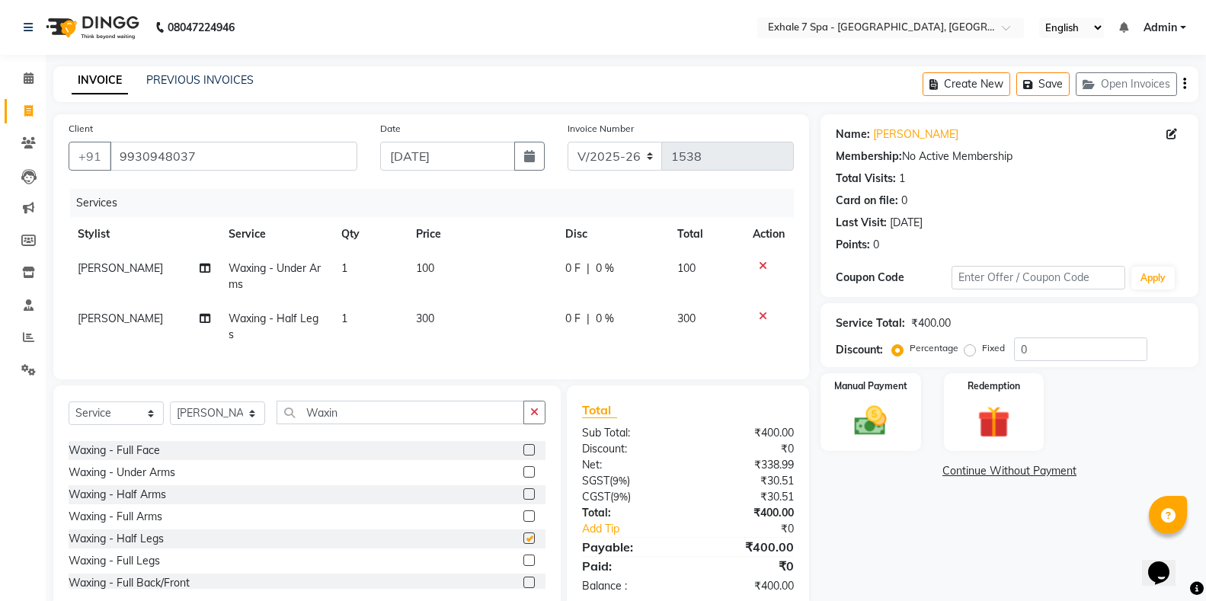
checkbox input "false"
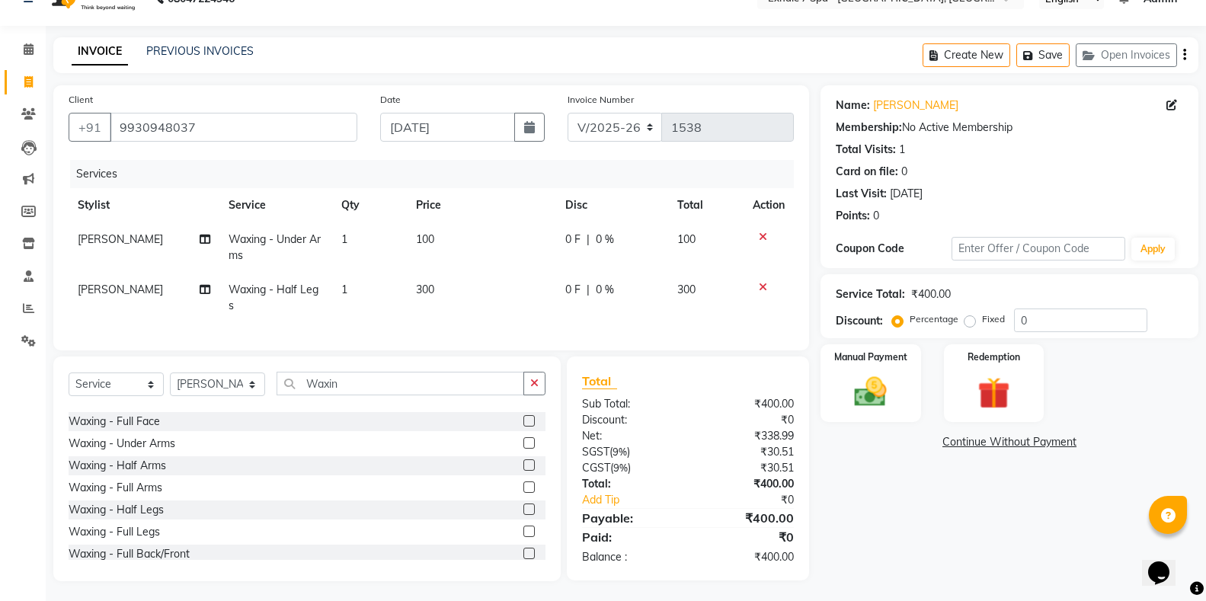
scroll to position [45, 0]
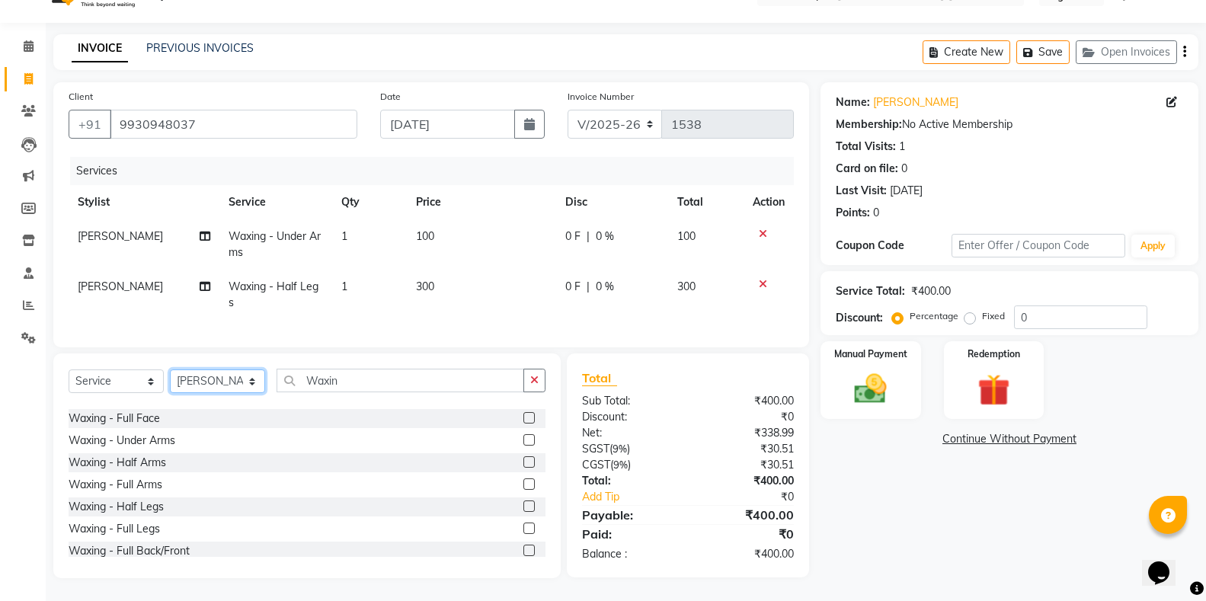
click at [248, 381] on select "Select Stylist [PERSON_NAME] [PERSON_NAME] Faraheem [PERSON_NAME] [PERSON_NAME]…" at bounding box center [217, 382] width 95 height 24
select select "71278"
click at [170, 370] on select "Select Stylist [PERSON_NAME] [PERSON_NAME] Faraheem [PERSON_NAME] [PERSON_NAME]…" at bounding box center [217, 382] width 95 height 24
click at [533, 380] on icon "button" at bounding box center [534, 380] width 8 height 11
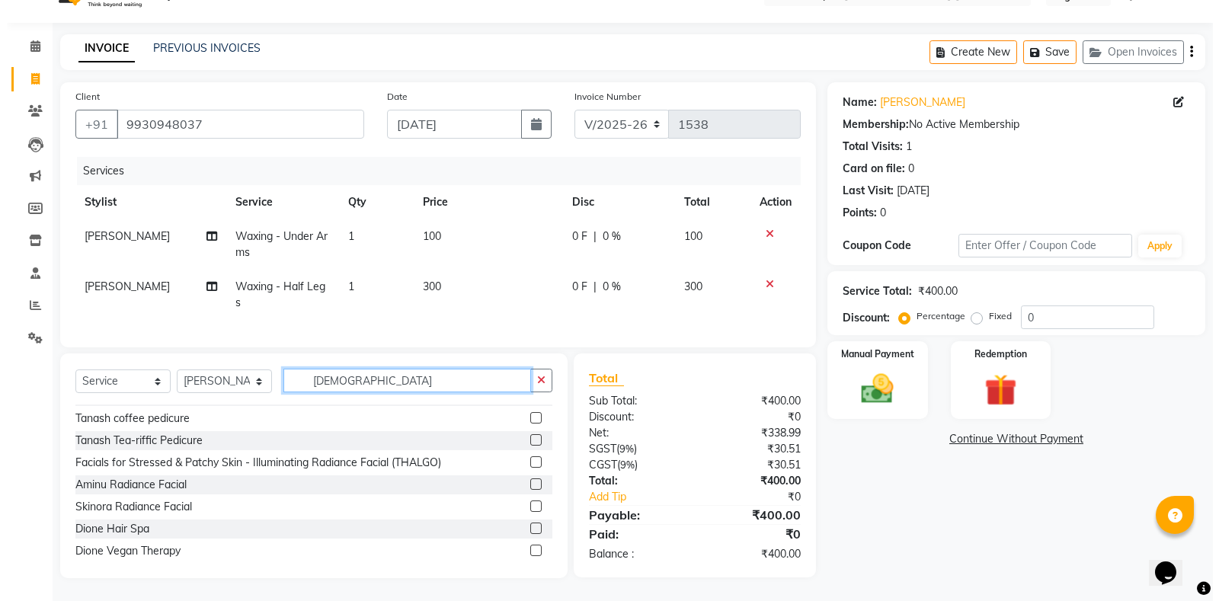
scroll to position [44, 0]
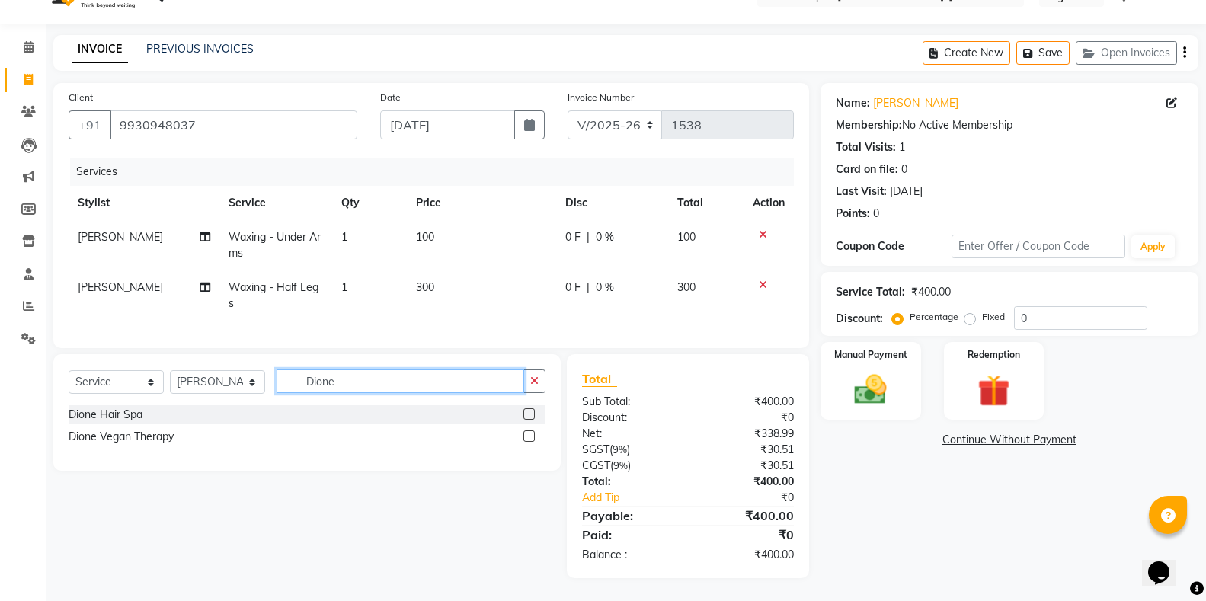
type input "Dione"
click at [533, 437] on label at bounding box center [528, 435] width 11 height 11
click at [533, 437] on input "checkbox" at bounding box center [528, 437] width 10 height 10
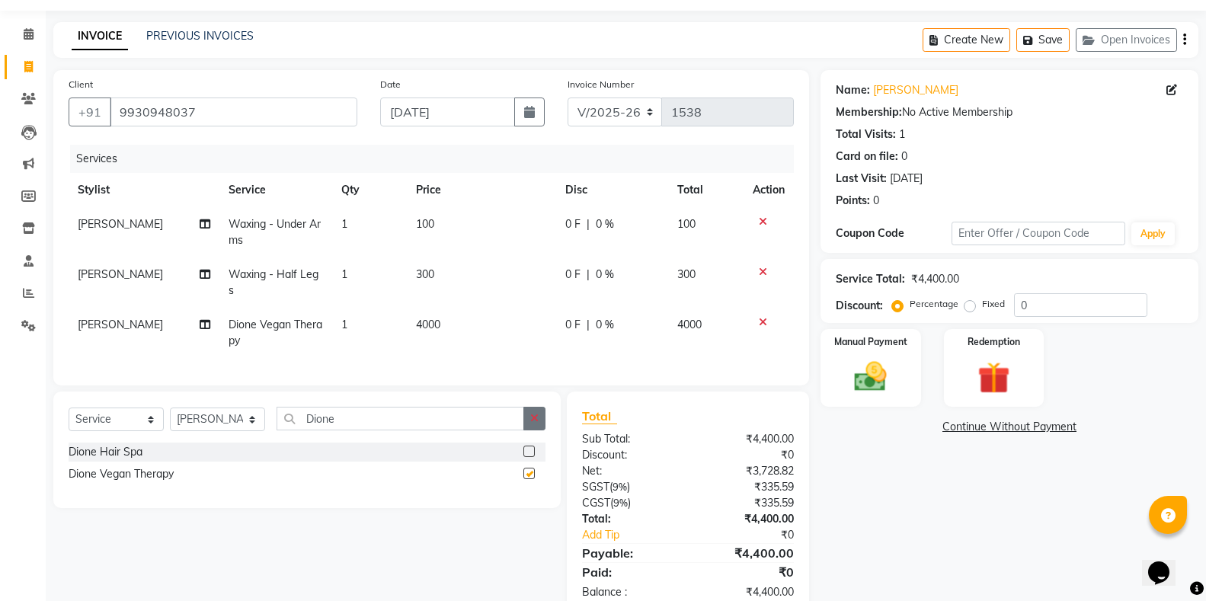
checkbox input "false"
click at [427, 324] on span "4000" at bounding box center [428, 325] width 24 height 14
select select "71278"
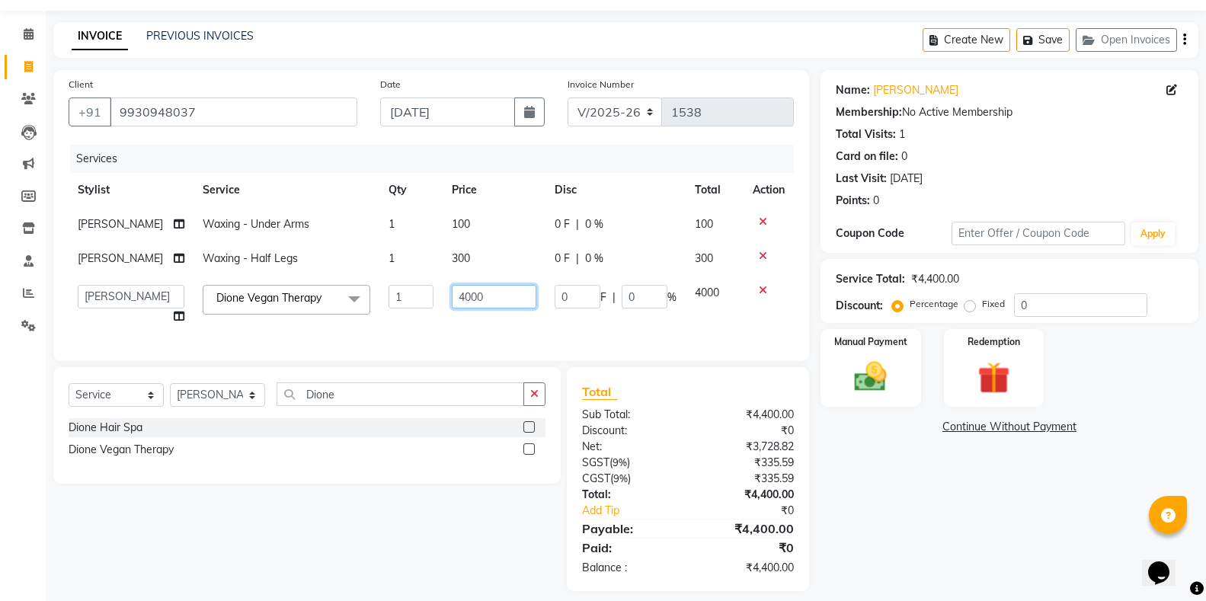
click at [462, 293] on input "4000" at bounding box center [494, 297] width 85 height 24
type input "4250"
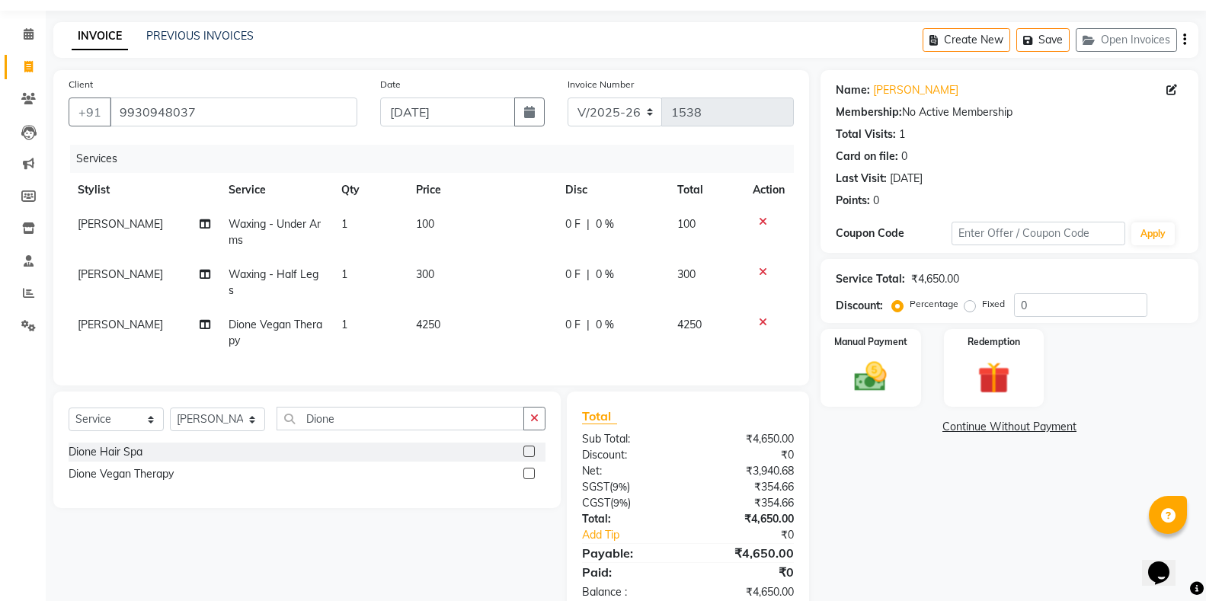
click at [744, 326] on td at bounding box center [769, 333] width 50 height 50
click at [1042, 39] on button "Save" at bounding box center [1042, 40] width 53 height 24
click at [1118, 39] on button "Open Invoices" at bounding box center [1126, 40] width 101 height 24
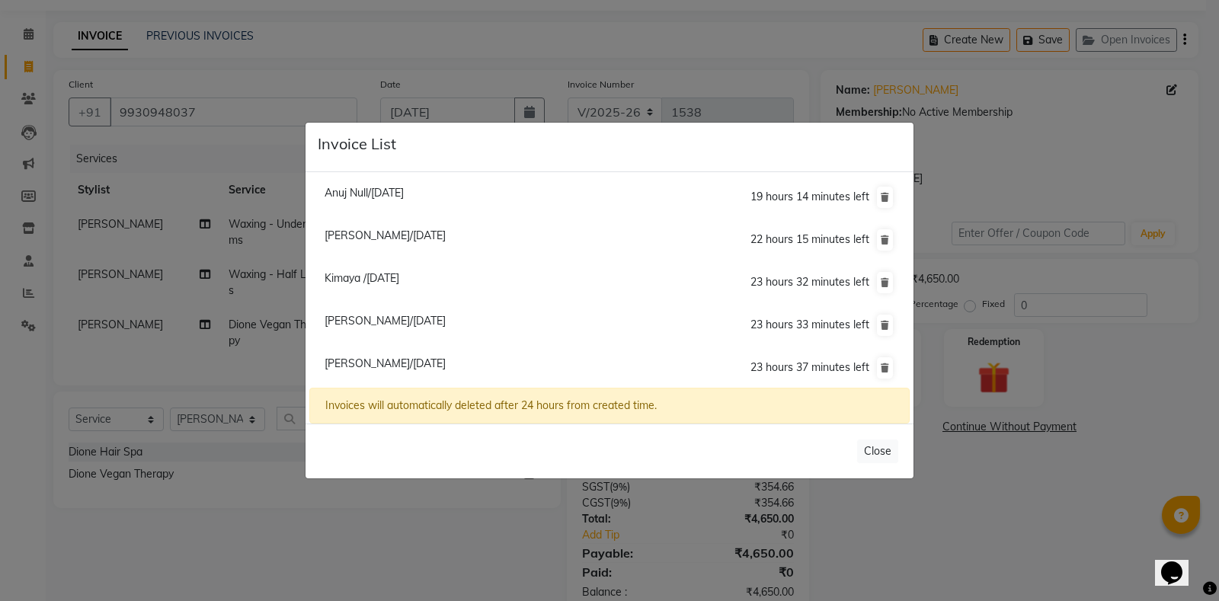
drag, startPoint x: 1218, startPoint y: 304, endPoint x: 1136, endPoint y: 174, distance: 153.4
click at [1218, 303] on ngb-modal-window "Invoice List Anuj Null/[DATE] 19 hours 14 minutes left [GEOGRAPHIC_DATA][PERSON…" at bounding box center [609, 300] width 1219 height 601
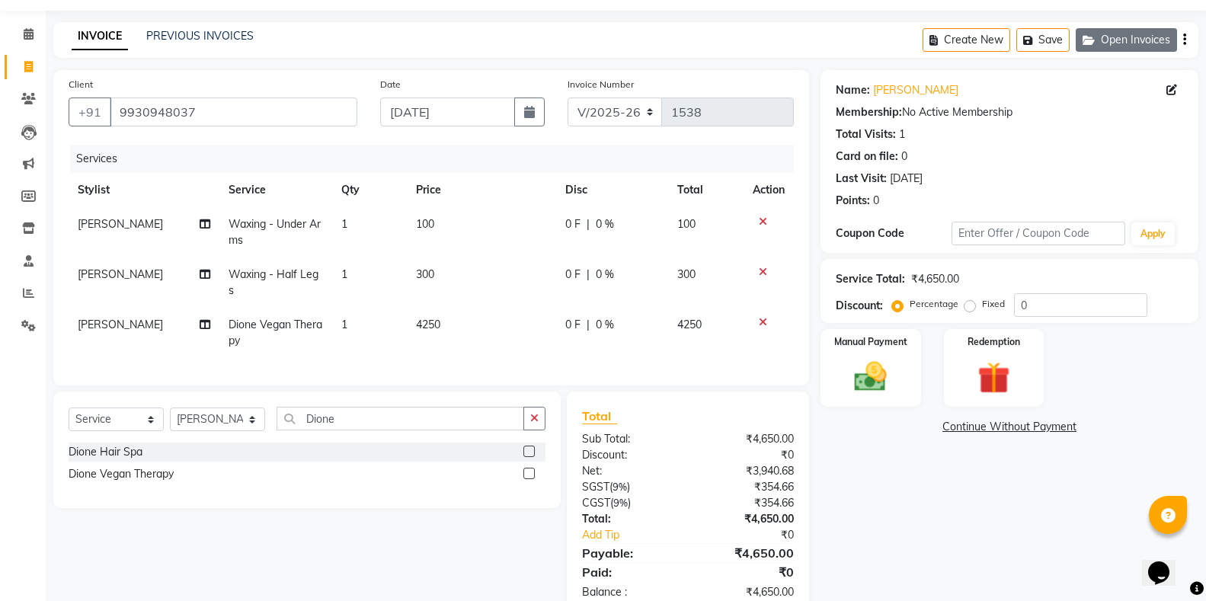
click at [1122, 36] on button "Open Invoices" at bounding box center [1126, 40] width 101 height 24
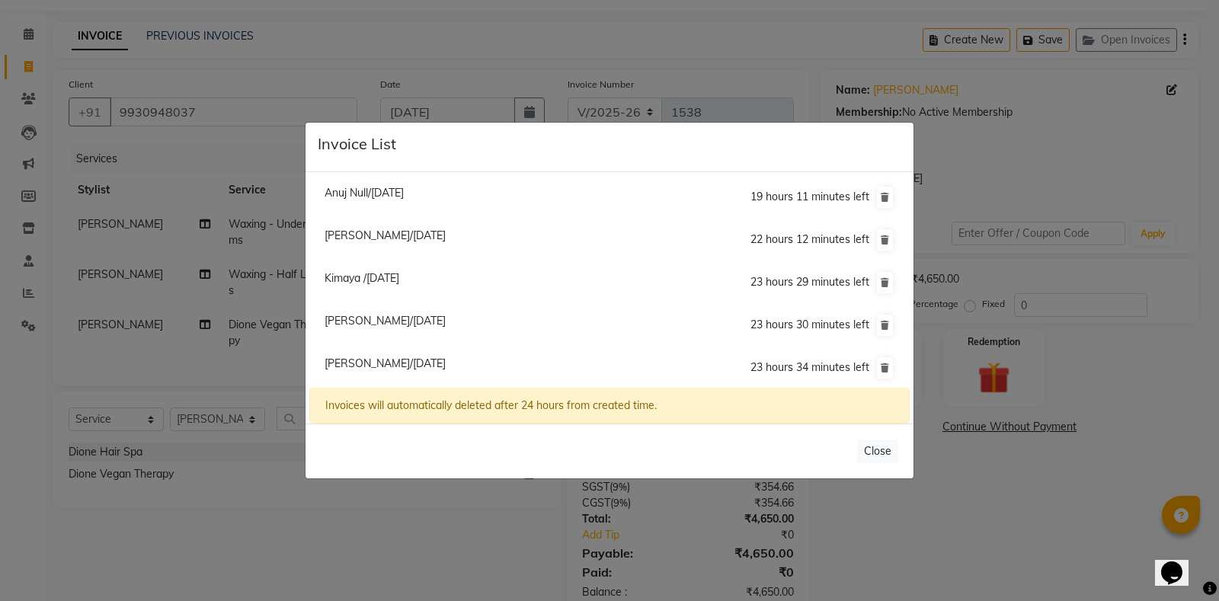
click at [389, 319] on span "[PERSON_NAME]/[DATE]" at bounding box center [385, 321] width 121 height 14
type input "8433663592"
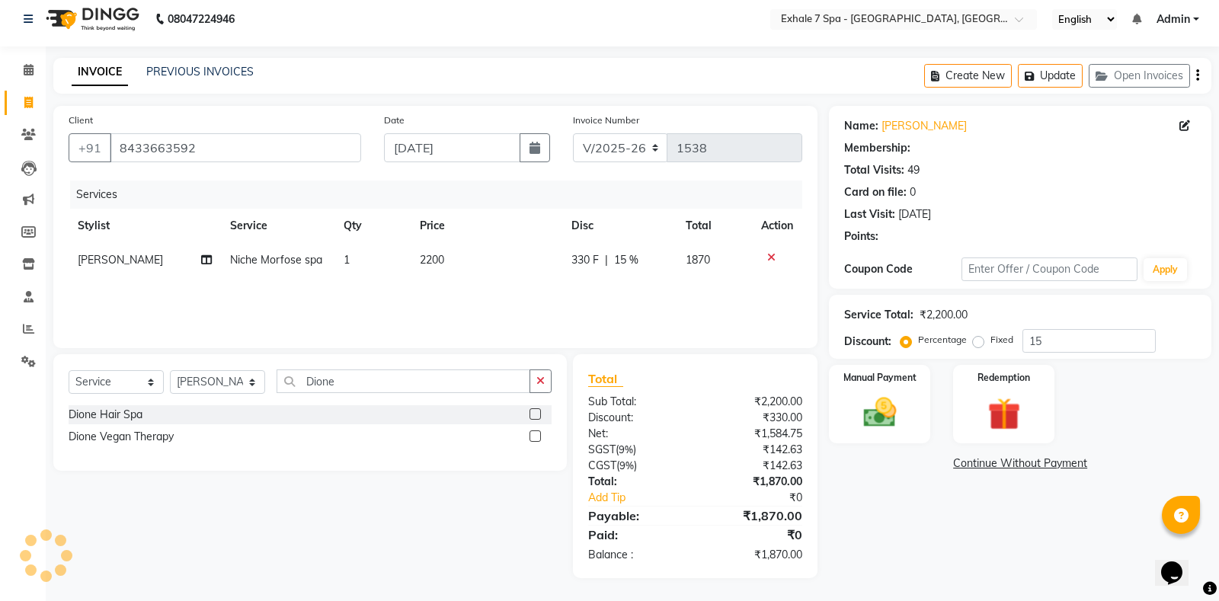
scroll to position [0, 0]
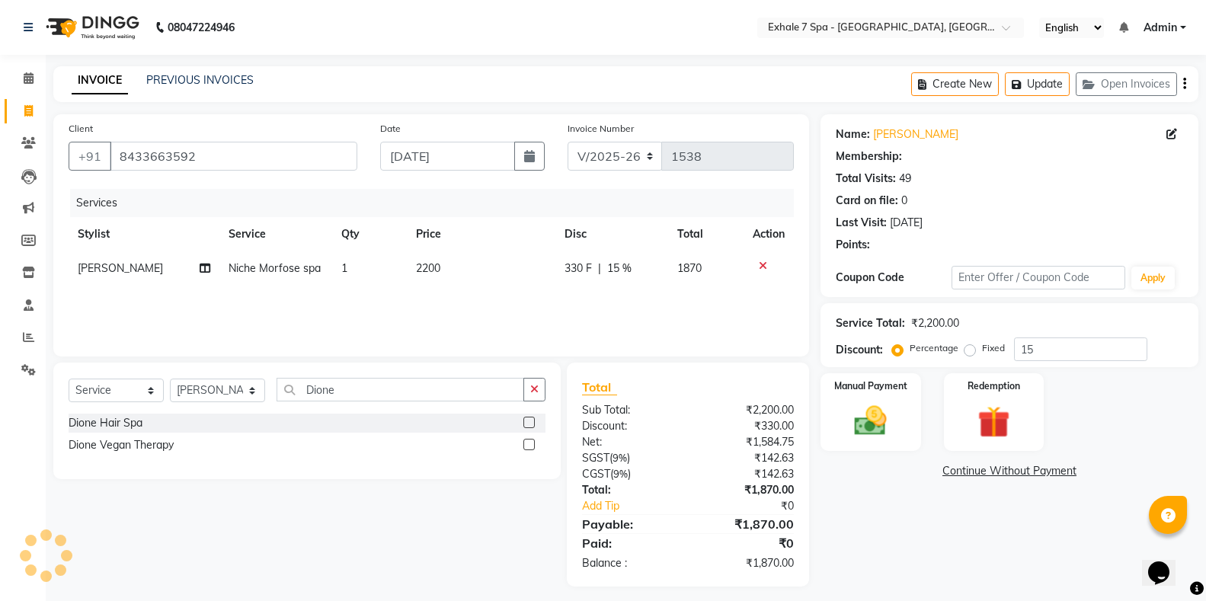
type input "0"
select select "1: Object"
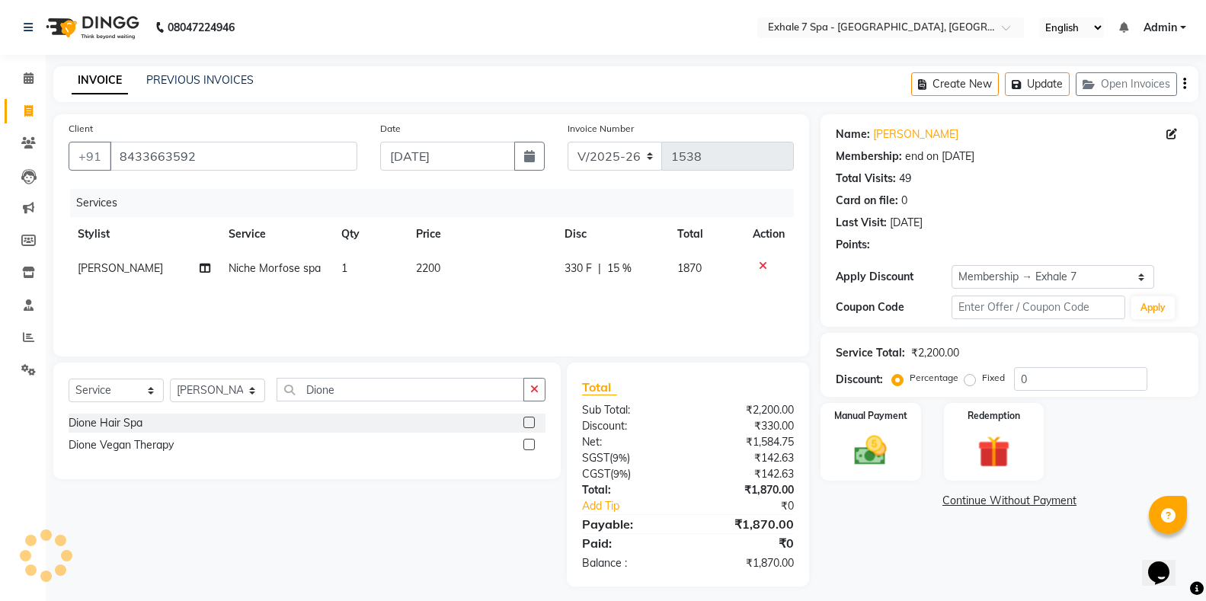
type input "15"
select select
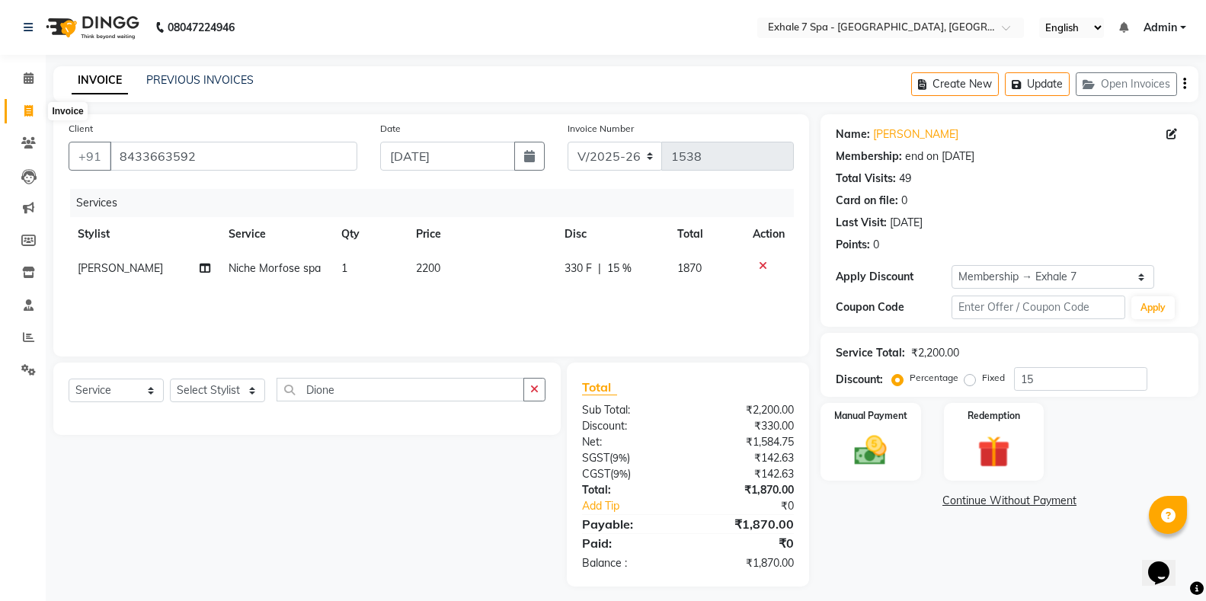
click at [27, 113] on icon at bounding box center [28, 110] width 8 height 11
select select "service"
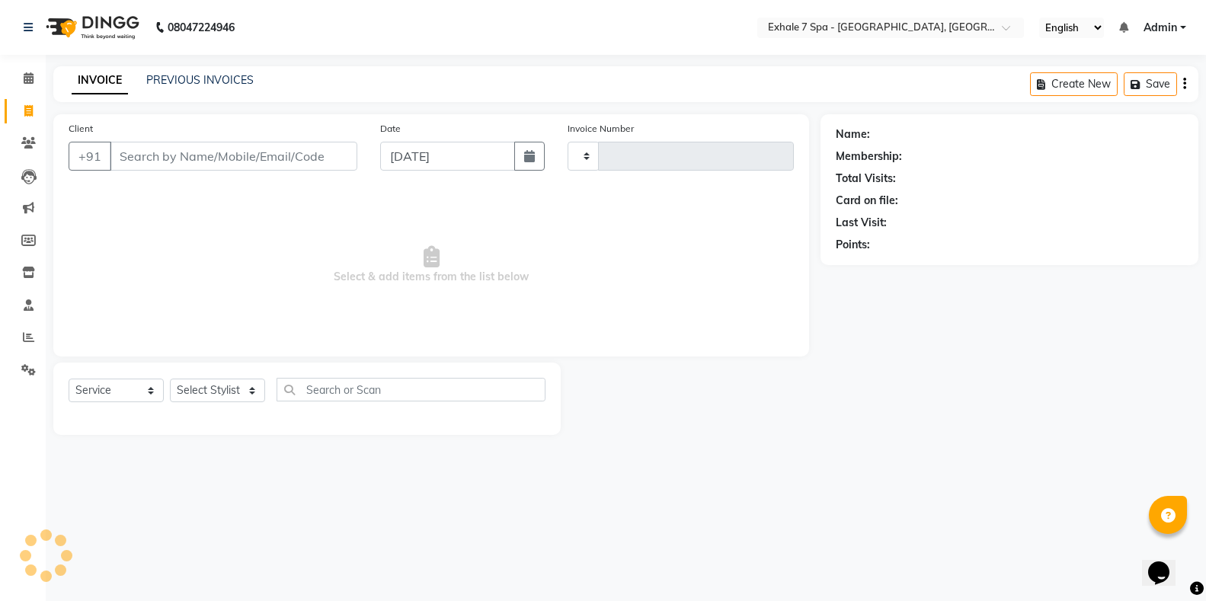
type input "1538"
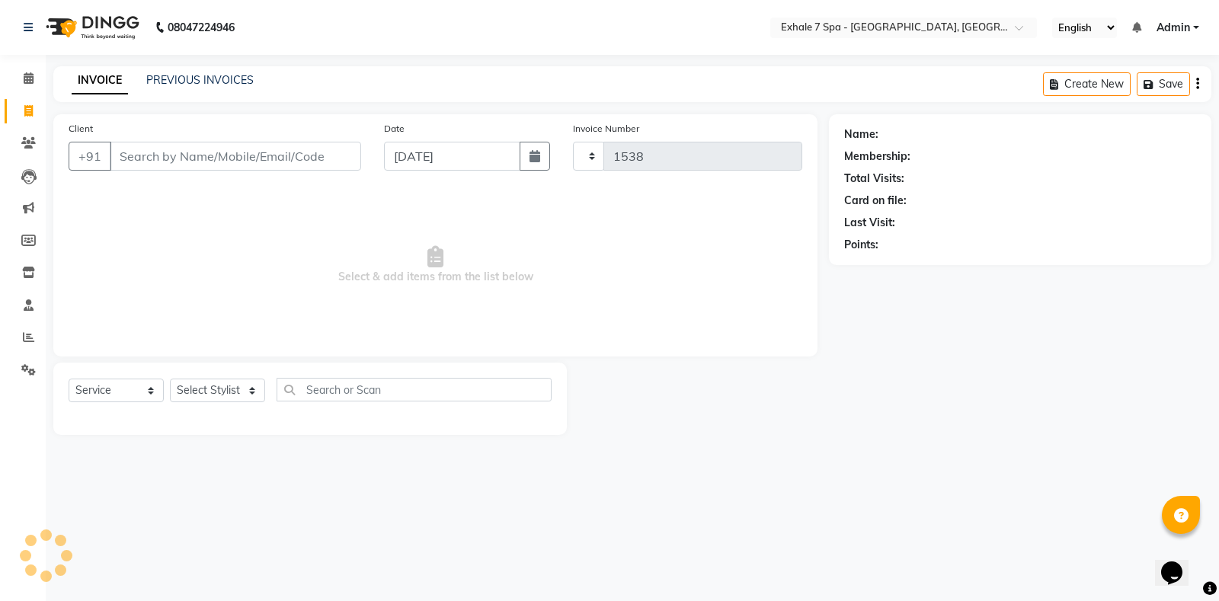
select select "4480"
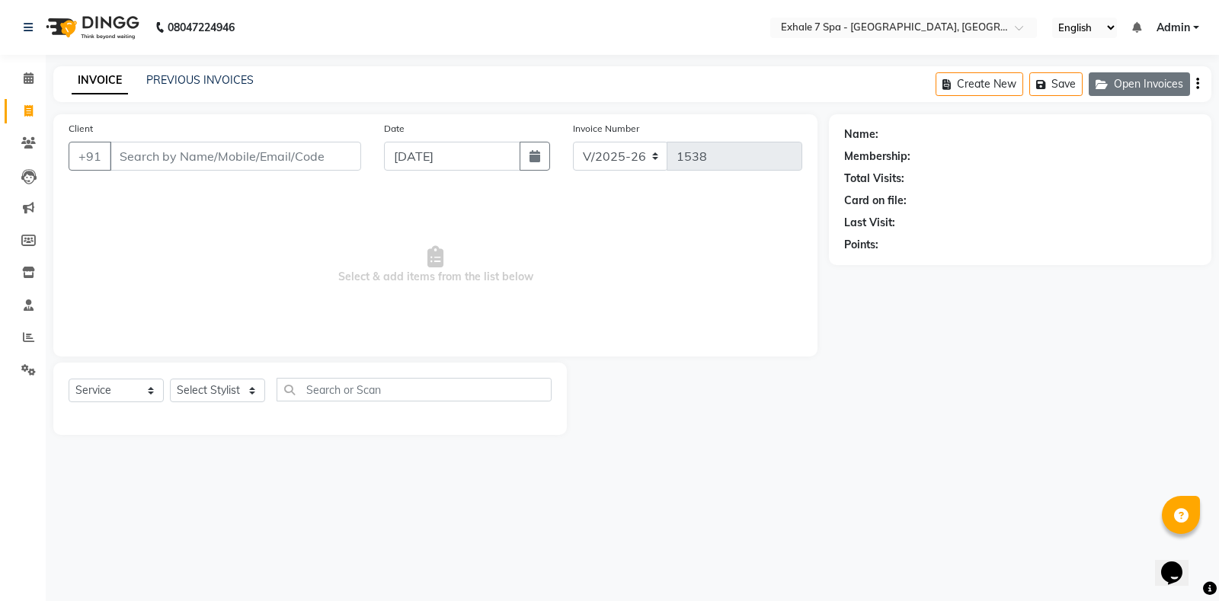
click at [1150, 81] on button "Open Invoices" at bounding box center [1139, 84] width 101 height 24
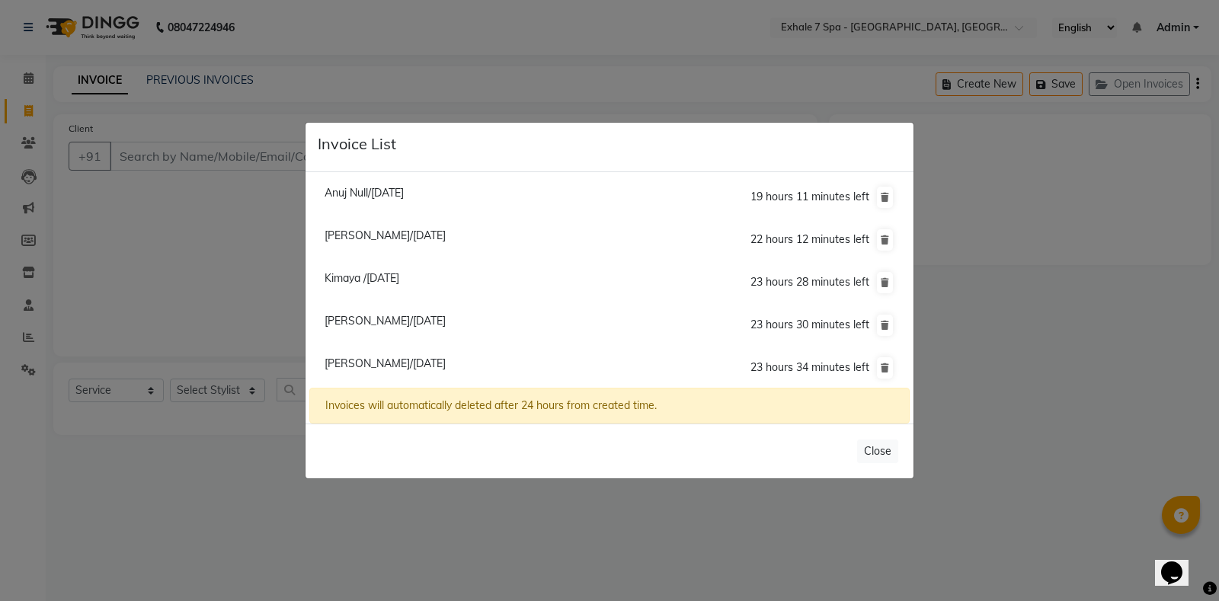
click at [357, 359] on span "[PERSON_NAME]/[DATE]" at bounding box center [385, 364] width 121 height 14
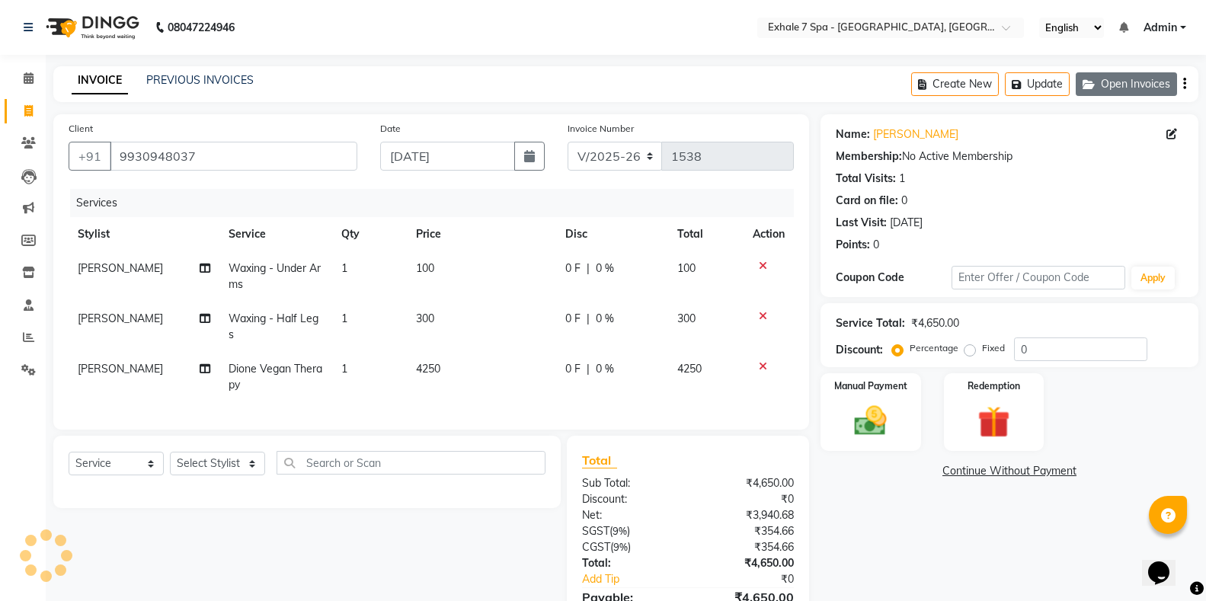
click at [1111, 87] on button "Open Invoices" at bounding box center [1126, 84] width 101 height 24
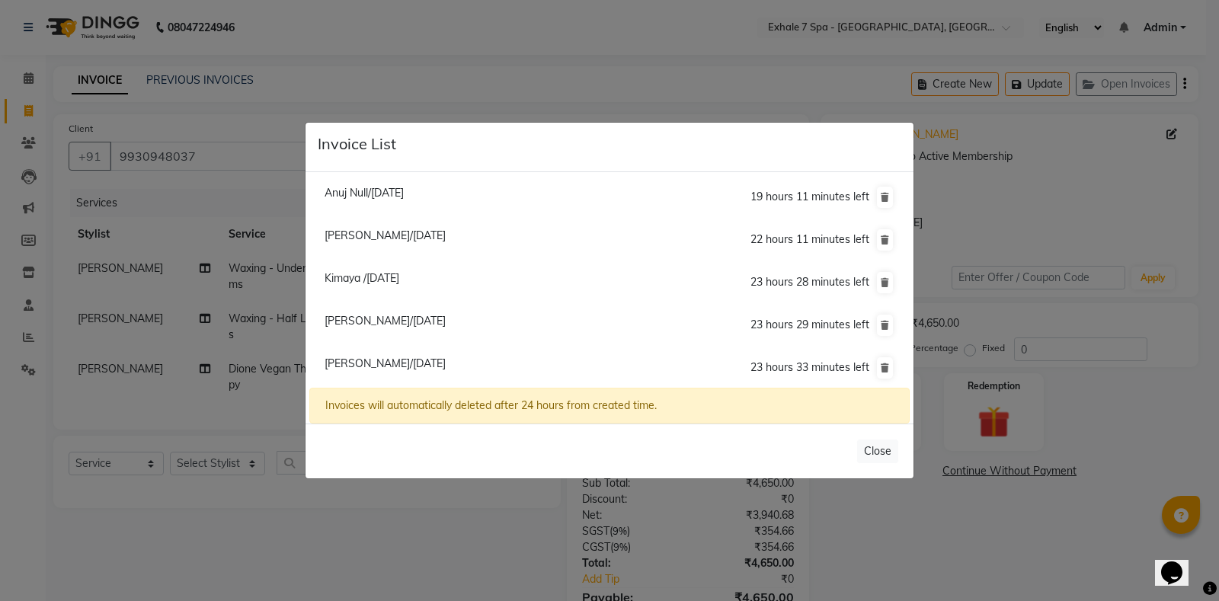
click at [1074, 190] on ngb-modal-window "Invoice List Anuj Null/[DATE] 19 hours 11 minutes left [GEOGRAPHIC_DATA][PERSON…" at bounding box center [609, 300] width 1219 height 601
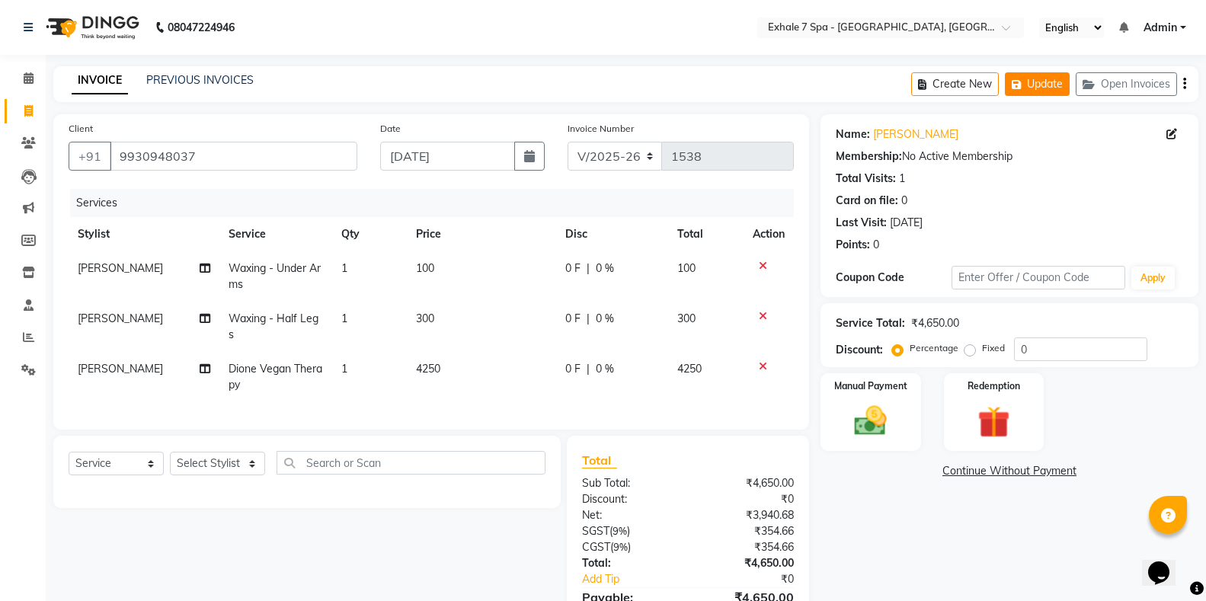
click at [1045, 85] on button "Update" at bounding box center [1037, 84] width 65 height 24
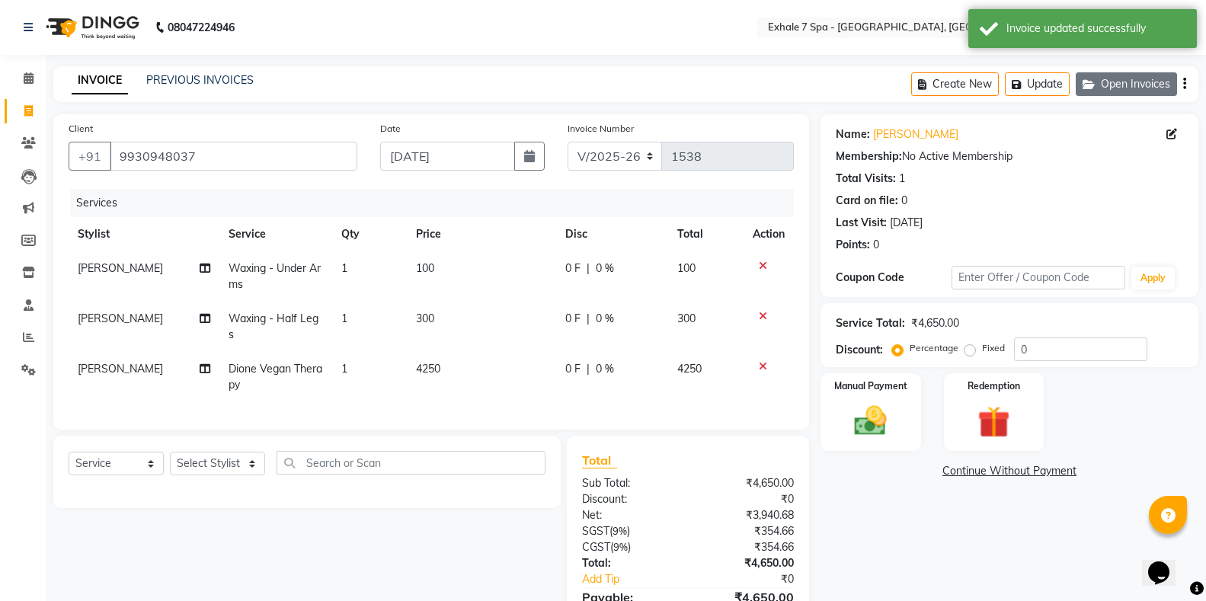
click at [1118, 86] on button "Open Invoices" at bounding box center [1126, 84] width 101 height 24
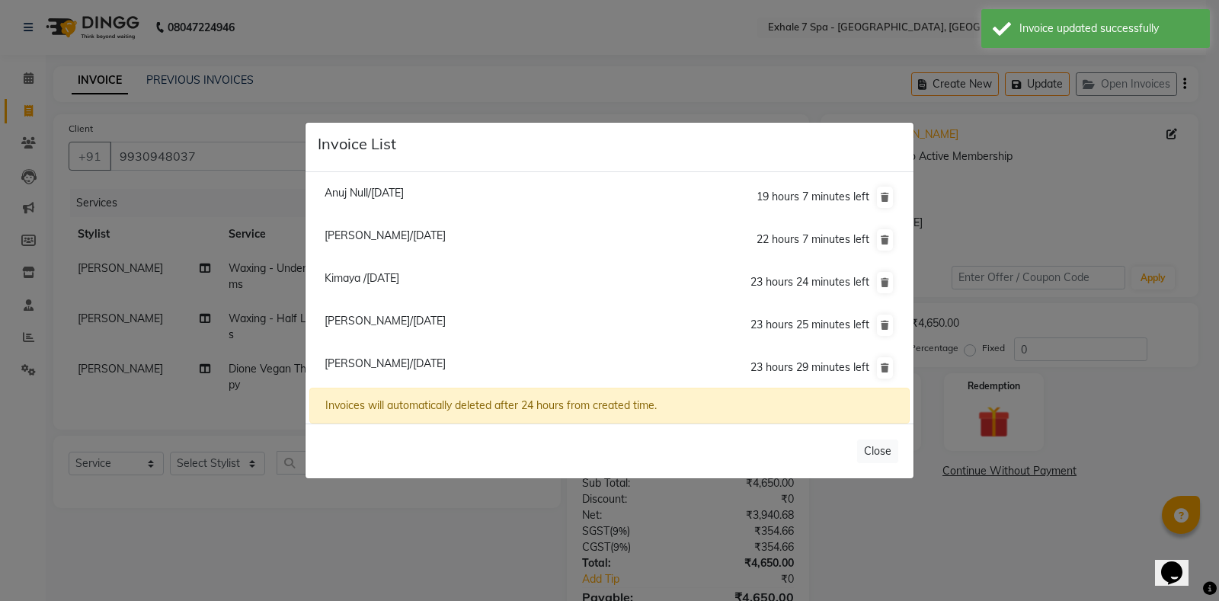
click at [338, 275] on span "Kimaya /[DATE]" at bounding box center [362, 278] width 75 height 14
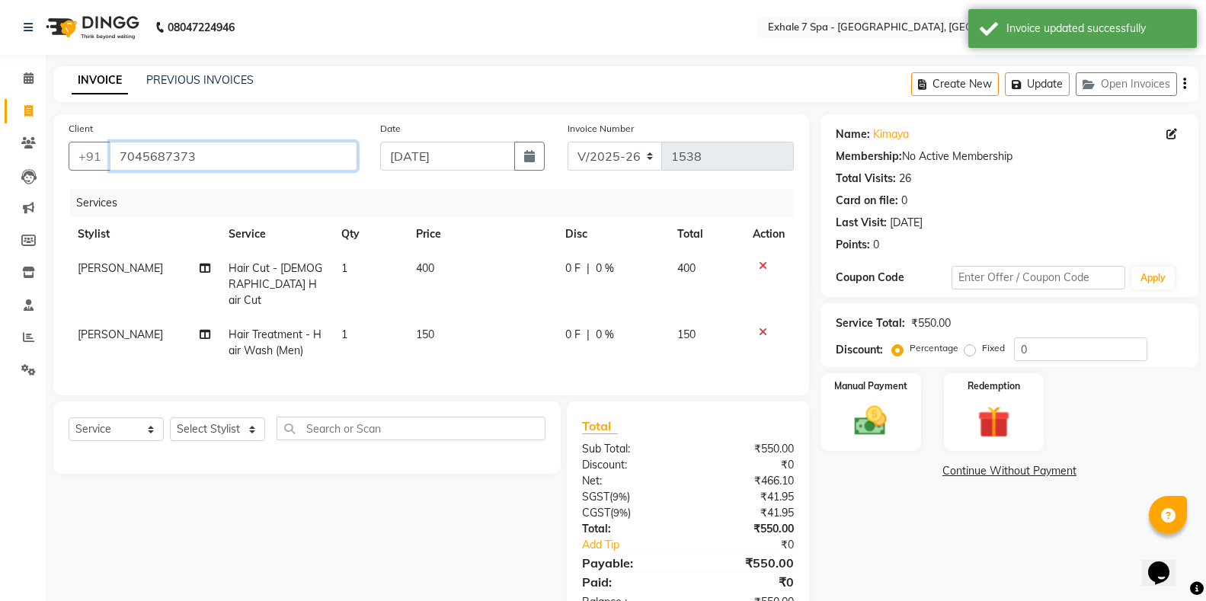
click at [245, 163] on input "7045687373" at bounding box center [234, 156] width 248 height 29
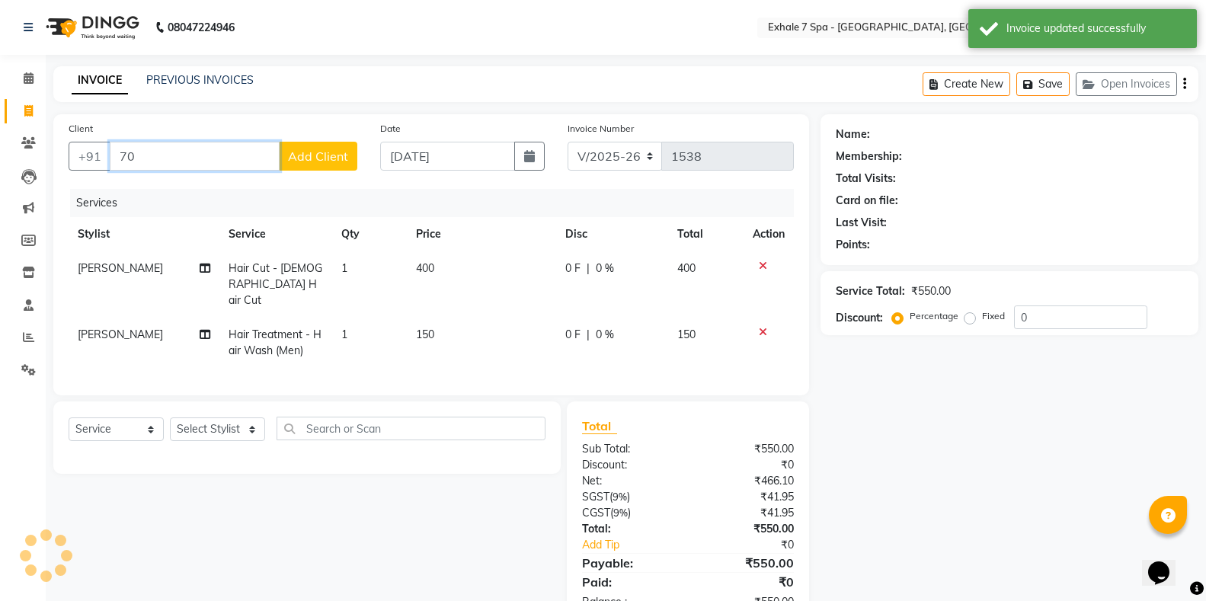
type input "7"
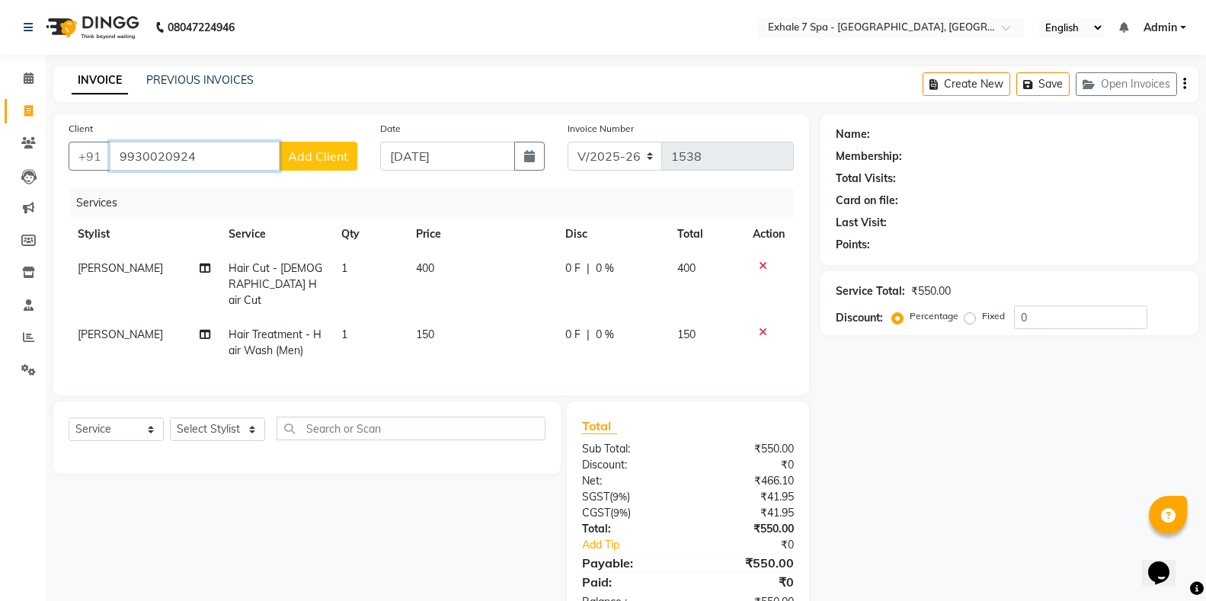
type input "9930020924"
click at [310, 154] on span "Add Client" at bounding box center [318, 156] width 60 height 15
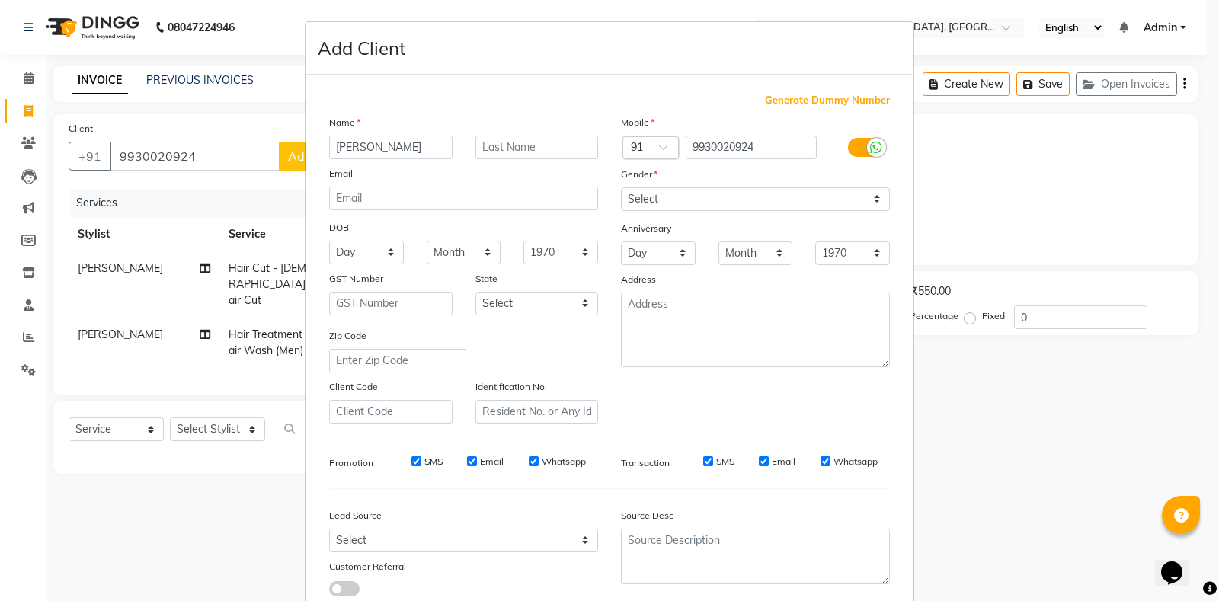
type input "[PERSON_NAME]"
click at [478, 148] on input "text" at bounding box center [536, 148] width 123 height 24
type input "Dangle"
click at [863, 197] on select "Select [DEMOGRAPHIC_DATA] [DEMOGRAPHIC_DATA] Other Prefer Not To Say" at bounding box center [755, 199] width 269 height 24
select select "[DEMOGRAPHIC_DATA]"
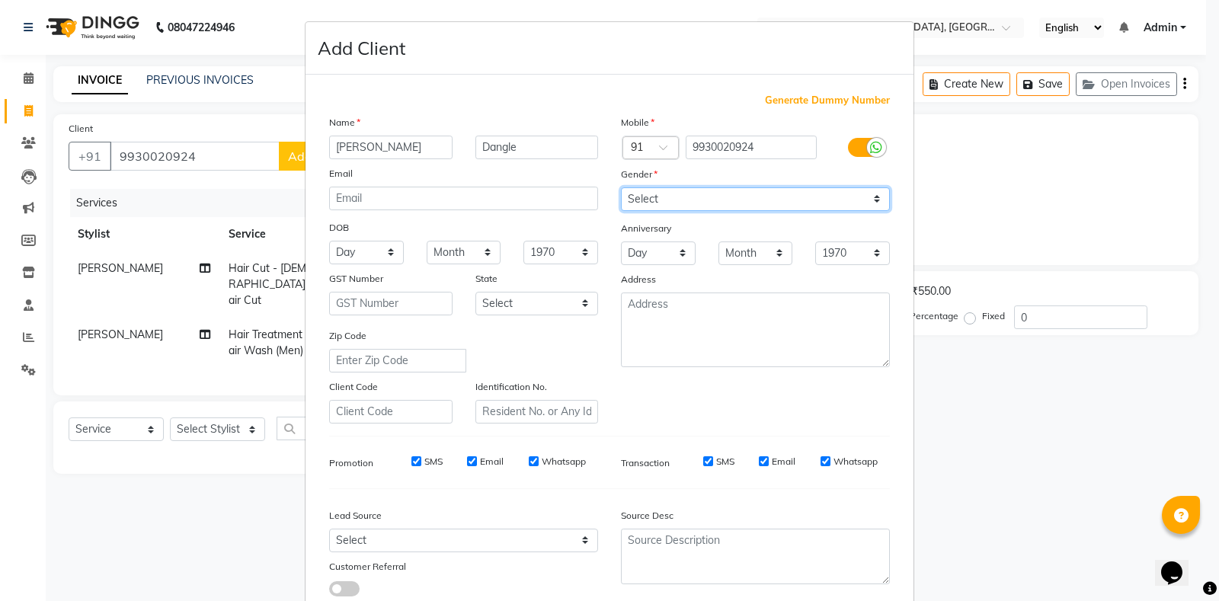
click at [621, 187] on select "Select [DEMOGRAPHIC_DATA] [DEMOGRAPHIC_DATA] Other Prefer Not To Say" at bounding box center [755, 199] width 269 height 24
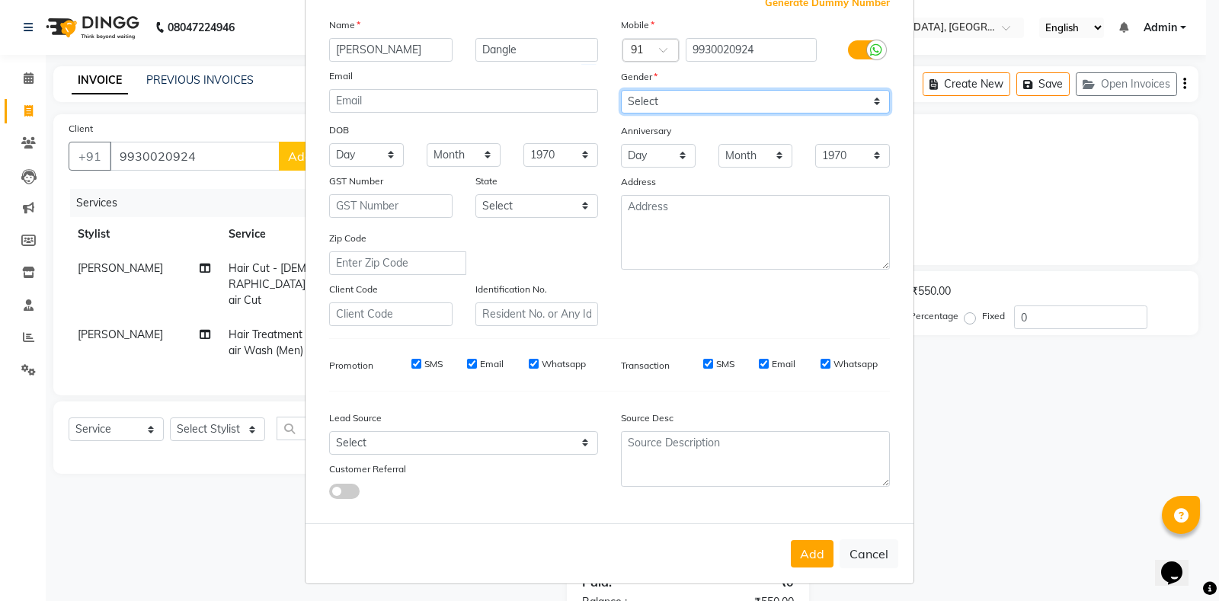
scroll to position [102, 0]
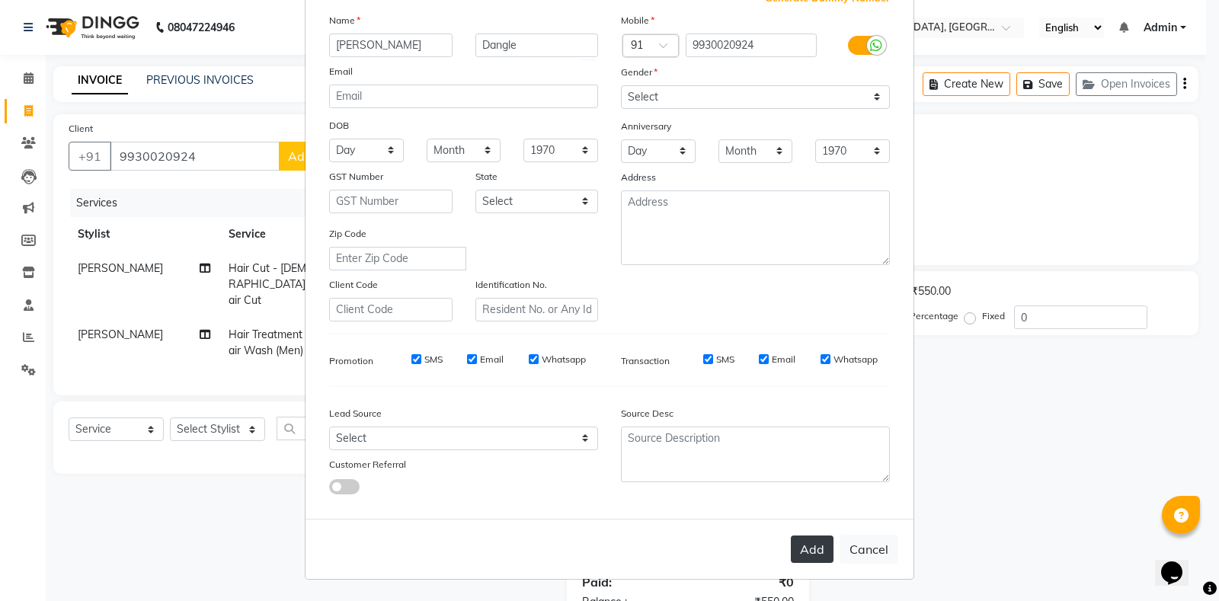
click at [799, 544] on button "Add" at bounding box center [812, 549] width 43 height 27
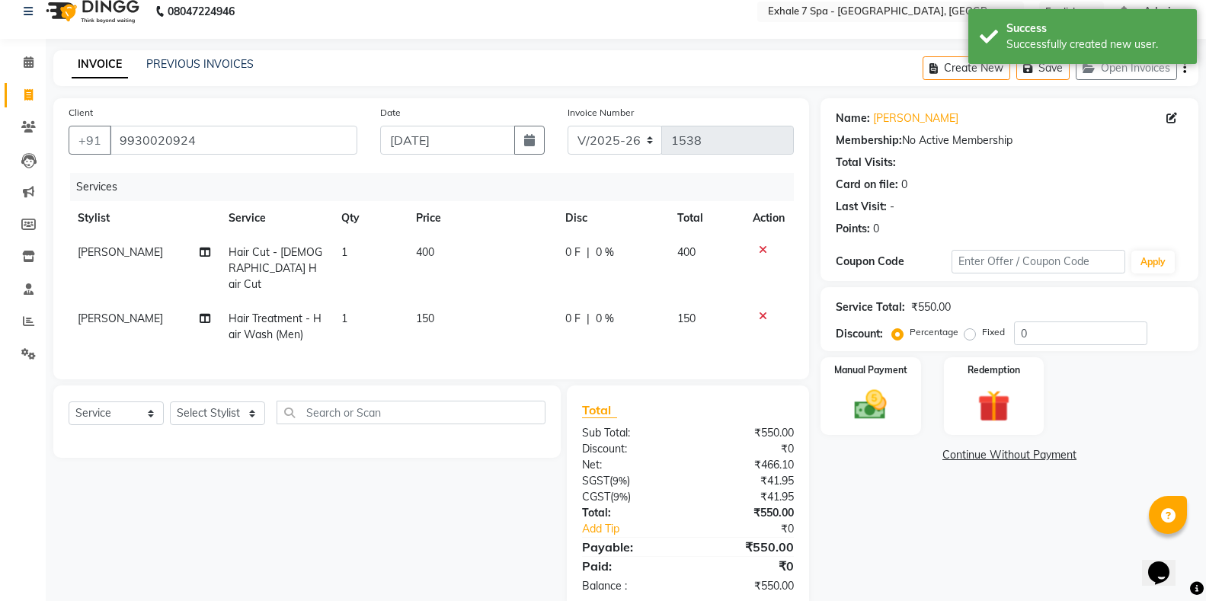
scroll to position [0, 0]
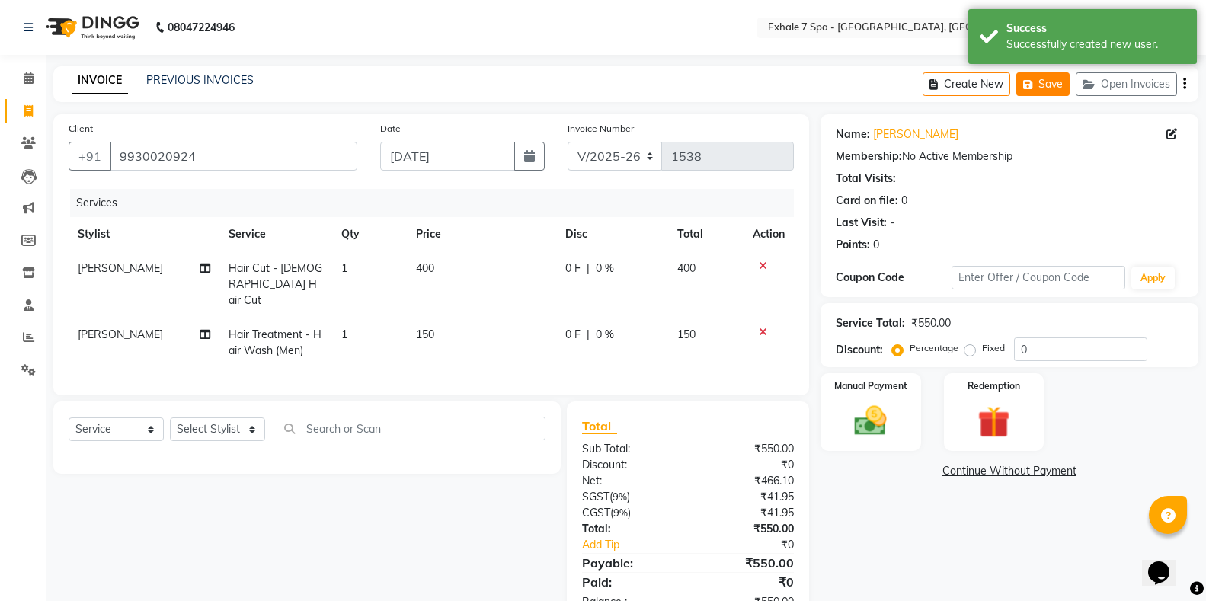
click at [1044, 85] on button "Save" at bounding box center [1042, 84] width 53 height 24
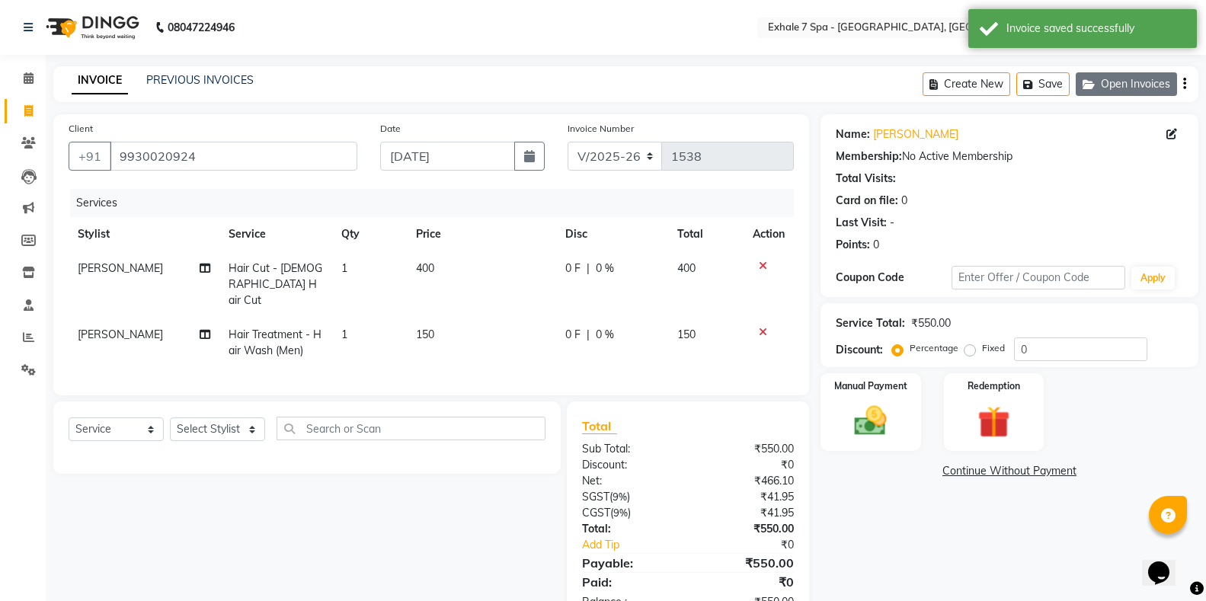
click at [1109, 85] on button "Open Invoices" at bounding box center [1126, 84] width 101 height 24
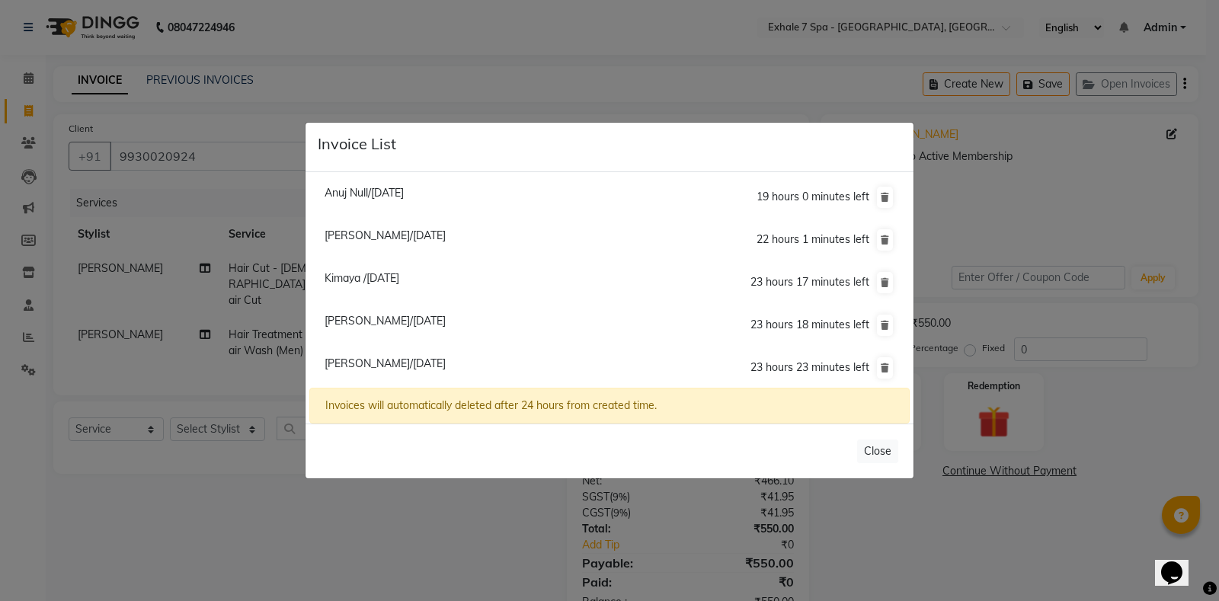
drag, startPoint x: 210, startPoint y: 520, endPoint x: 221, endPoint y: 529, distance: 14.6
click at [221, 529] on ngb-modal-window "Invoice List Anuj Null/[DATE] 19 hours 0 minutes left [PERSON_NAME]/[DATE] 22 h…" at bounding box center [609, 300] width 1219 height 601
